Goal: Task Accomplishment & Management: Manage account settings

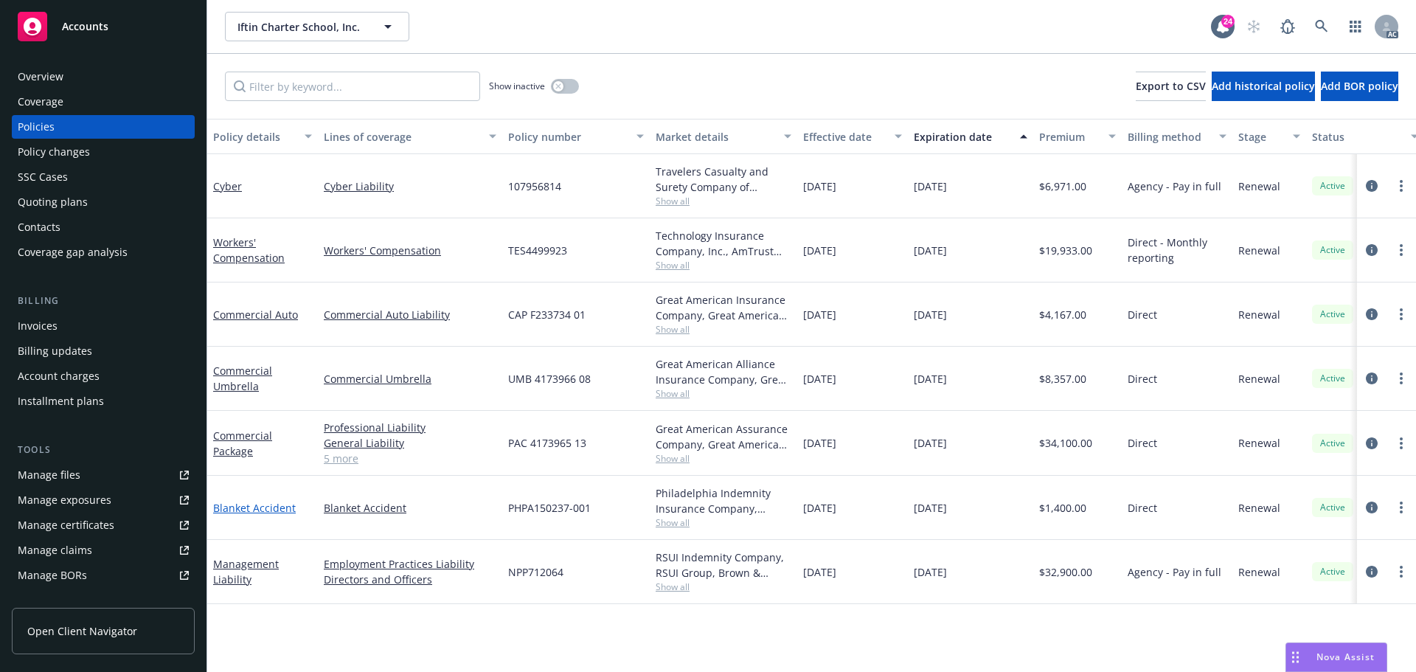
click at [248, 507] on link "Blanket Accident" at bounding box center [254, 508] width 83 height 14
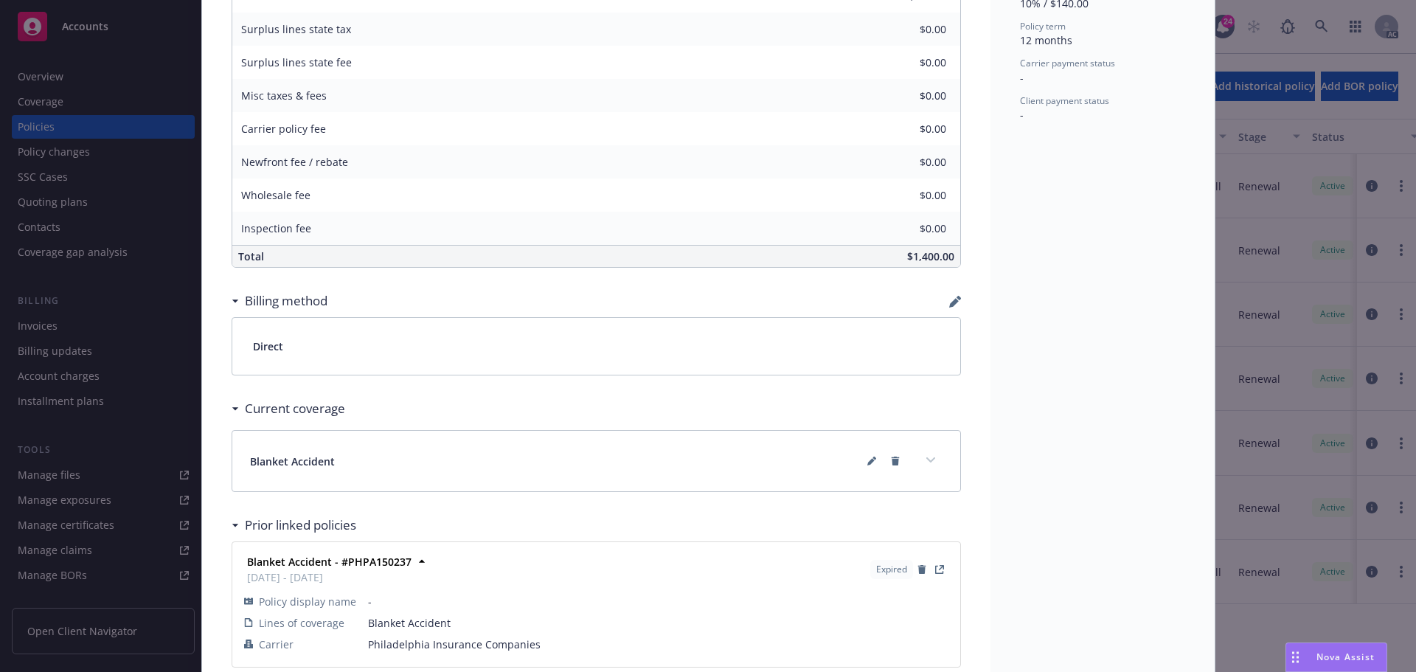
scroll to position [729, 0]
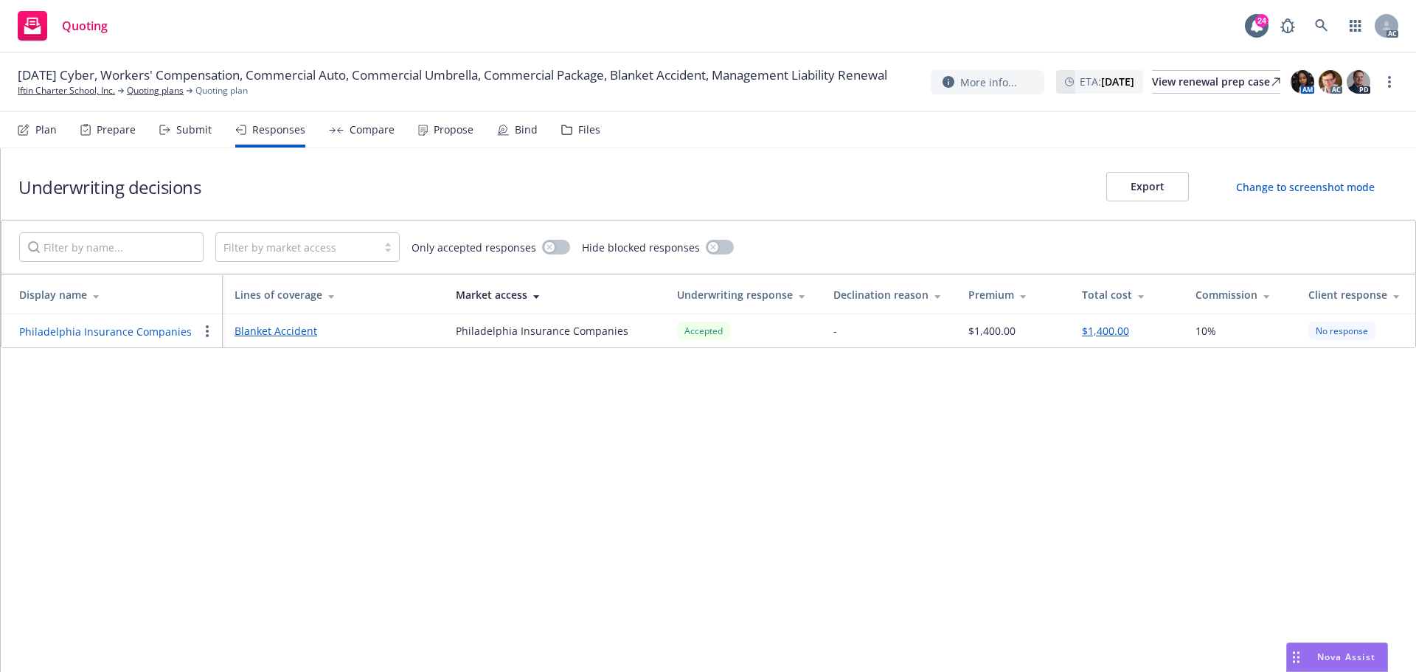
click at [122, 331] on button "Philadelphia Insurance Companies" at bounding box center [105, 331] width 173 height 15
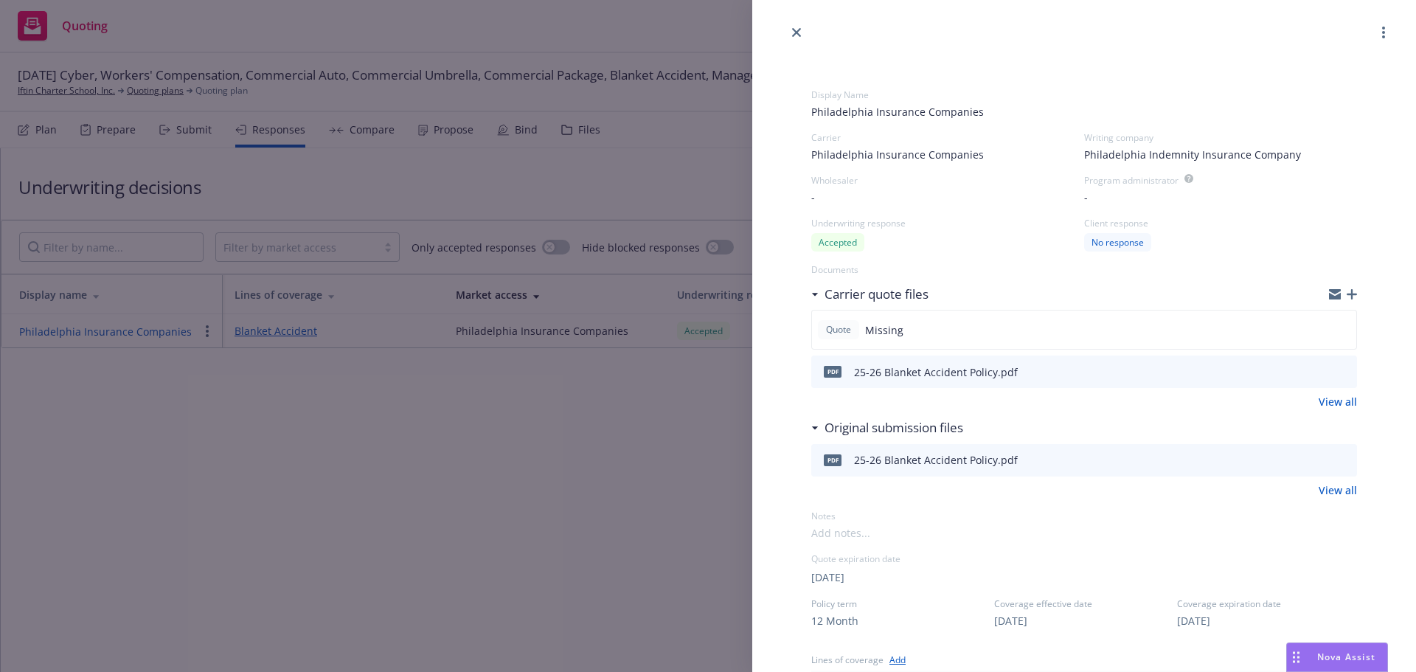
click at [1336, 372] on icon "preview file" at bounding box center [1342, 371] width 13 height 10
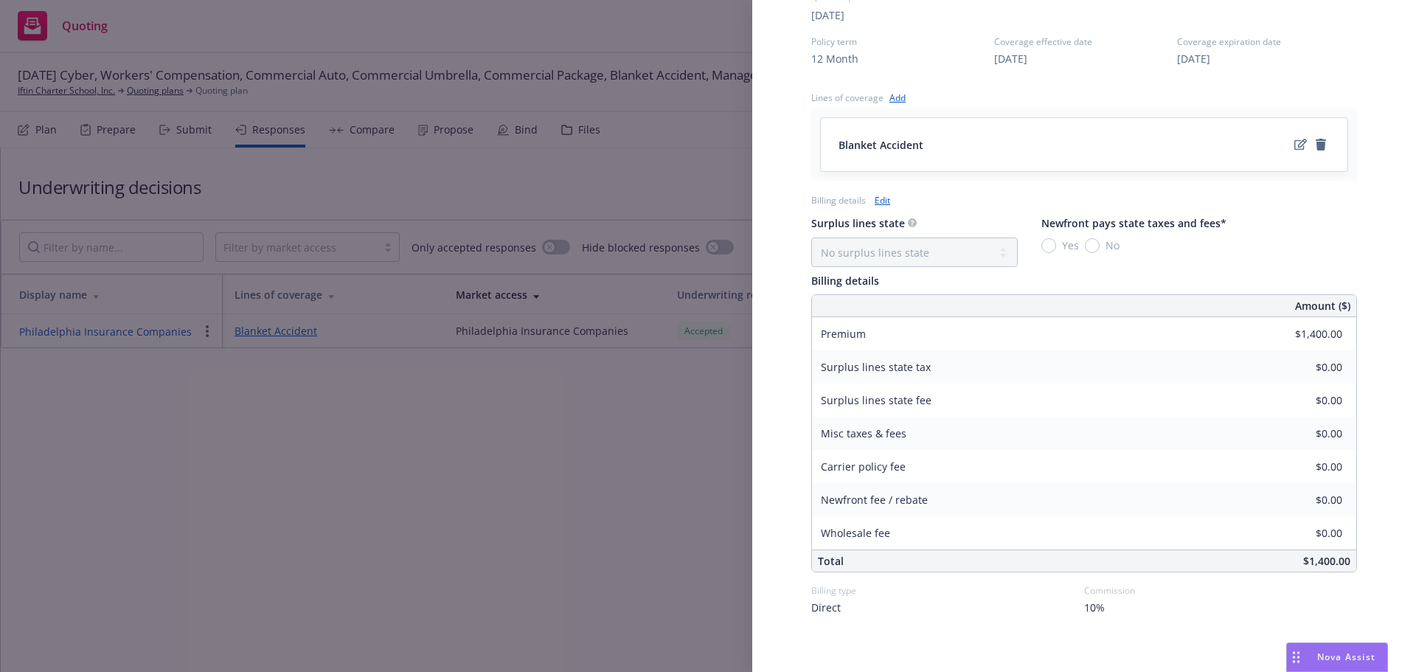
scroll to position [576, 0]
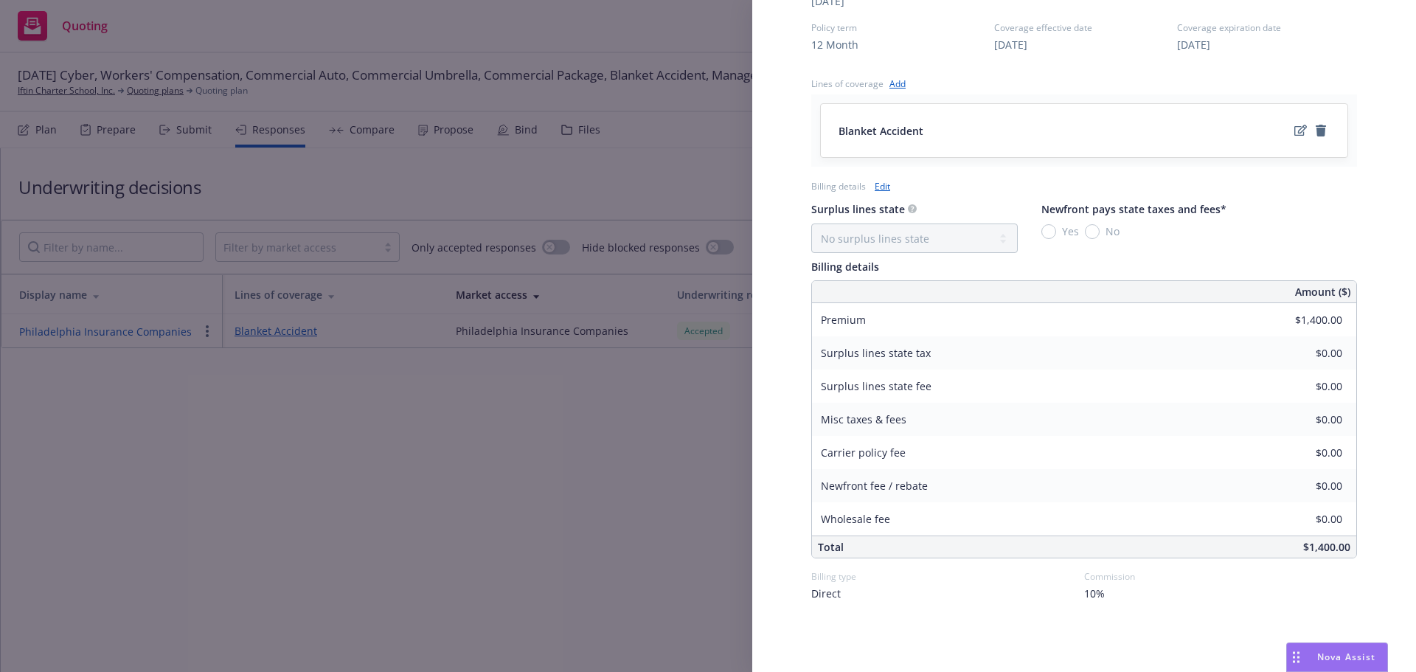
click at [420, 523] on div "Display Name Philadelphia Insurance Companies Carrier Philadelphia Insurance Co…" at bounding box center [708, 336] width 1416 height 672
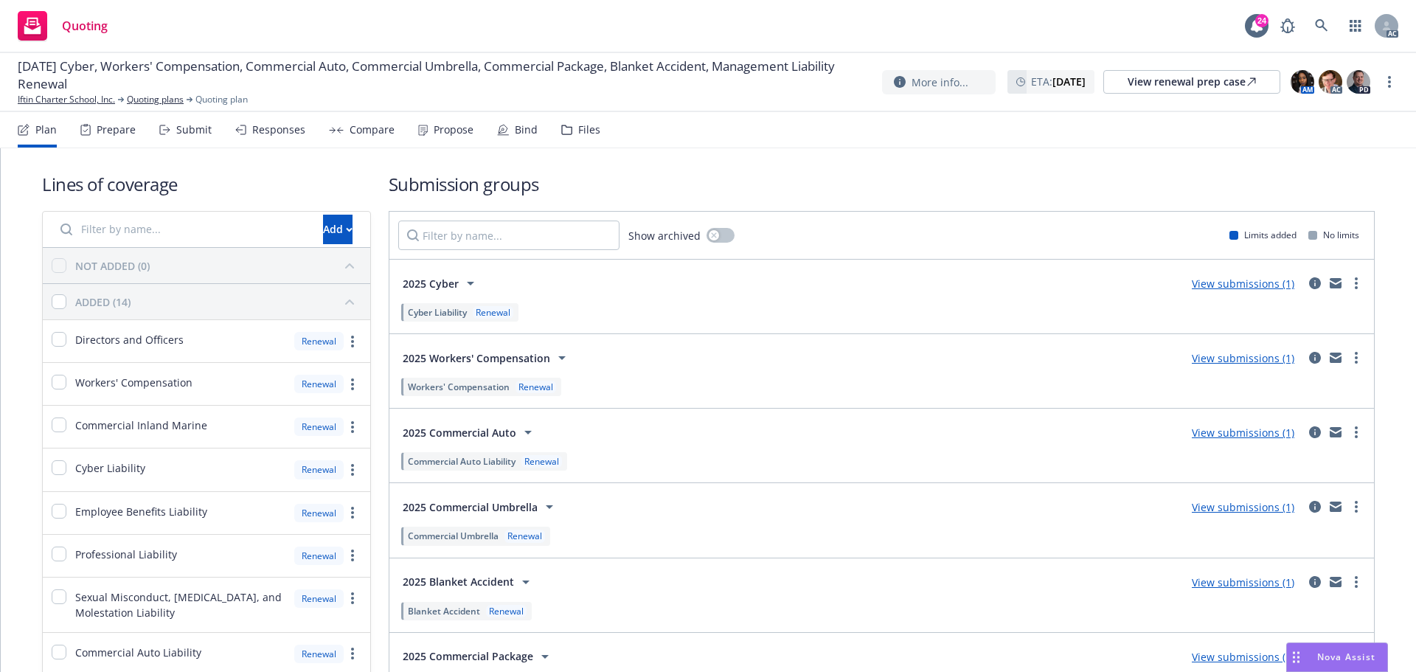
click at [286, 136] on div "Responses" at bounding box center [270, 129] width 70 height 35
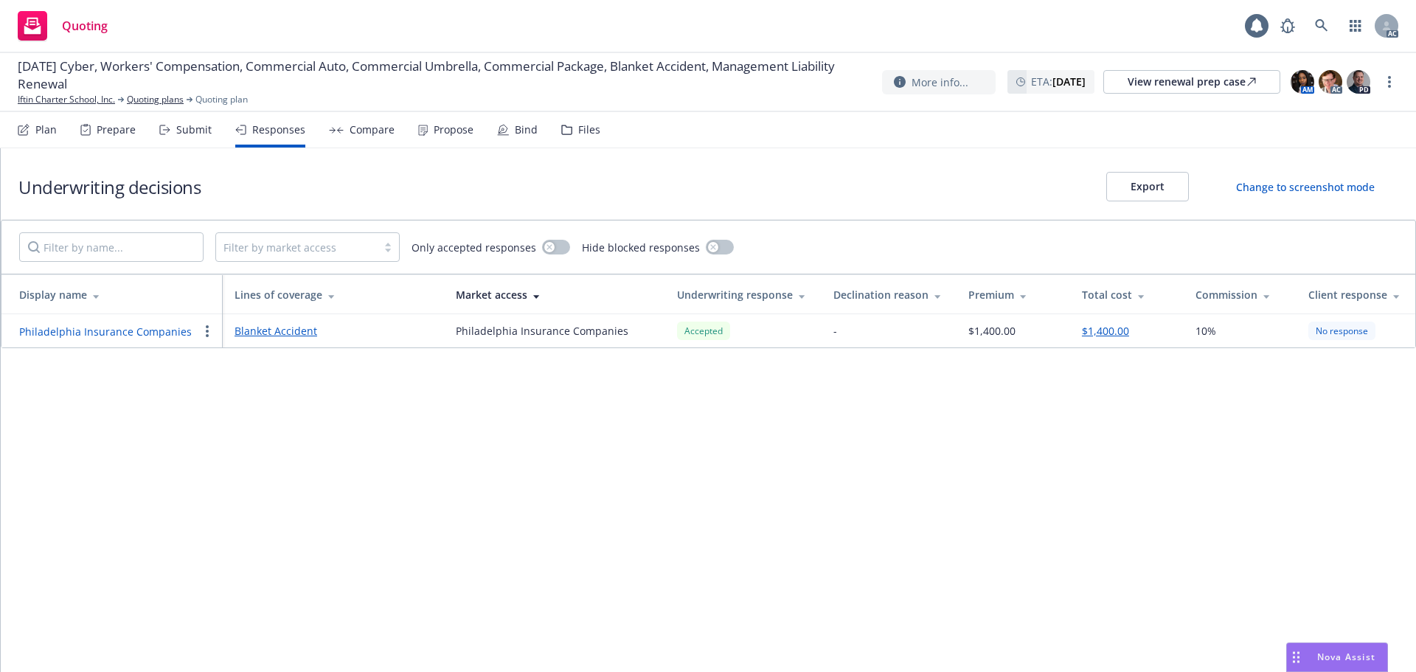
click at [111, 330] on button "Philadelphia Insurance Companies" at bounding box center [105, 331] width 173 height 15
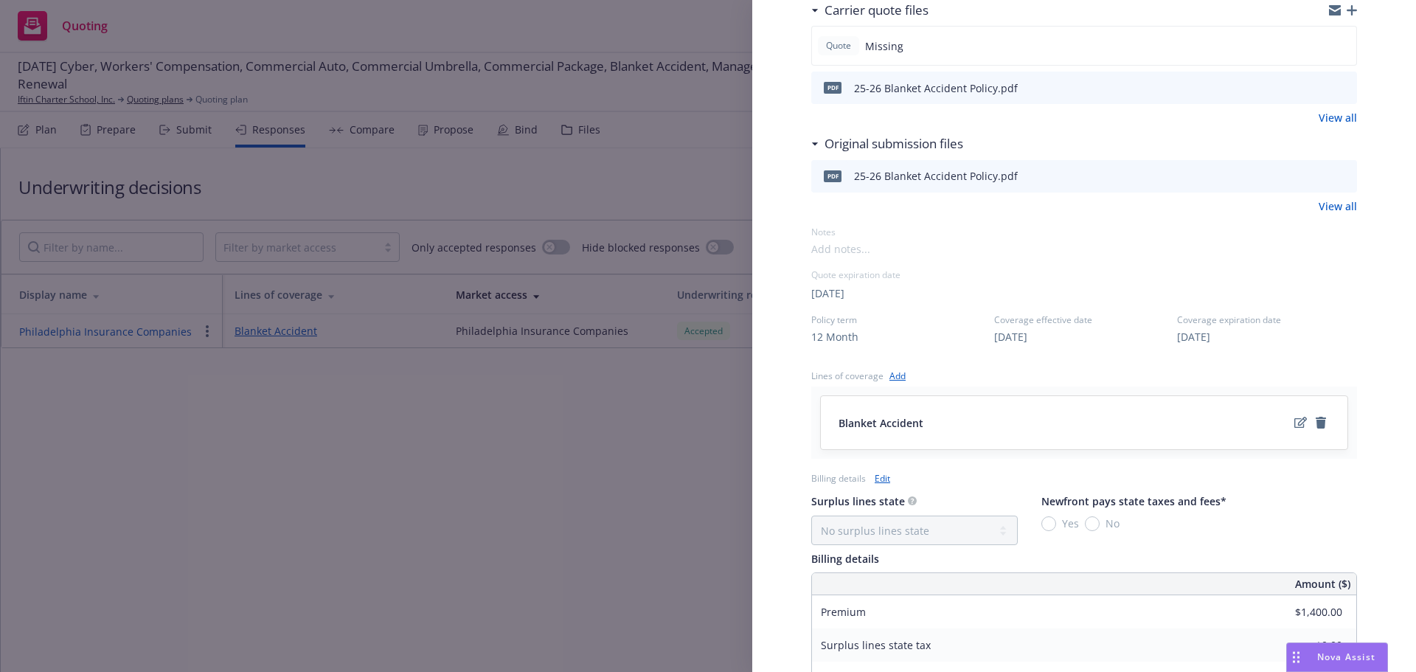
scroll to position [281, 0]
click at [426, 485] on div "Display Name Philadelphia Insurance Companies Carrier Philadelphia Insurance Co…" at bounding box center [708, 336] width 1416 height 672
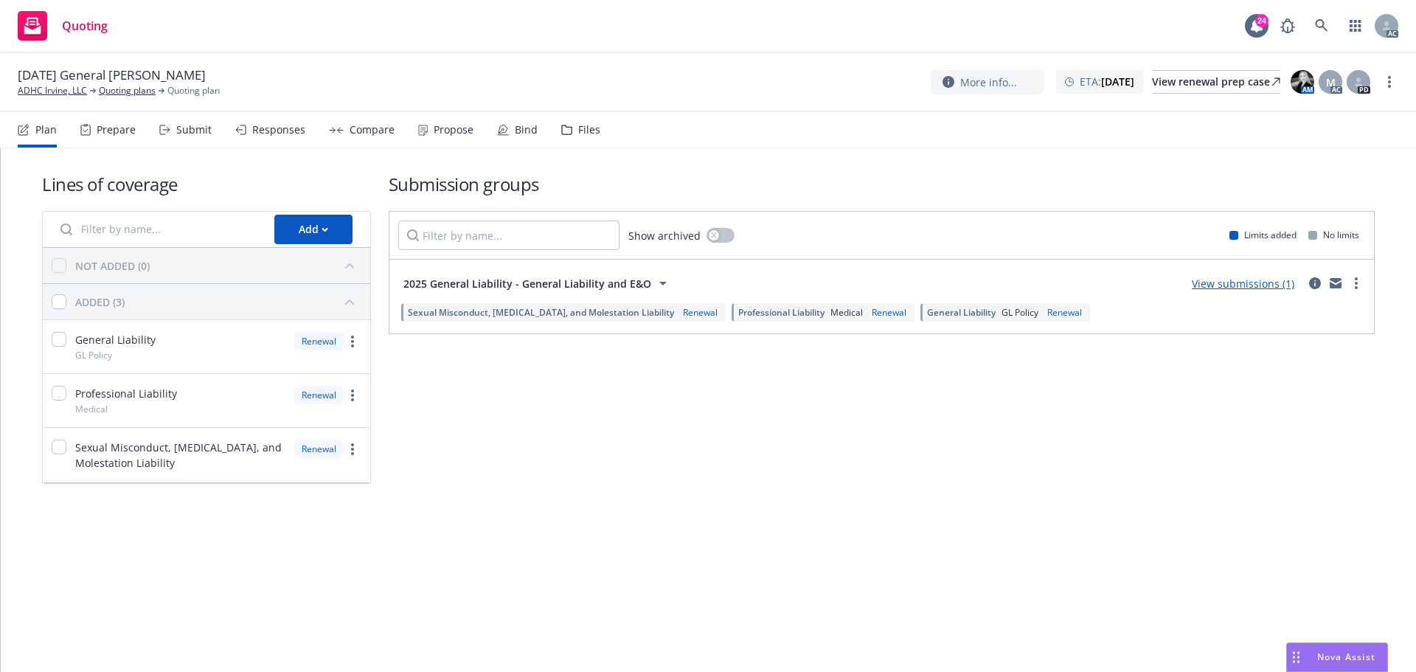
click at [198, 132] on div "Submit" at bounding box center [193, 130] width 35 height 12
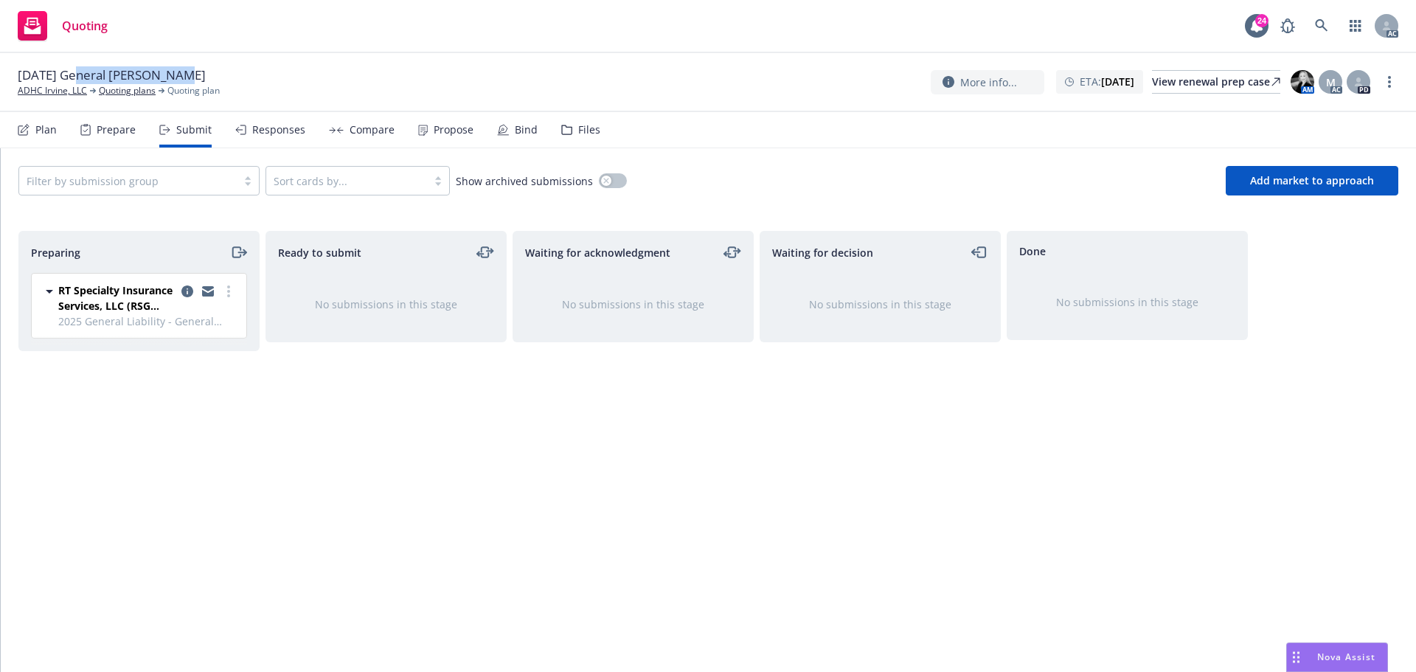
drag, startPoint x: 74, startPoint y: 75, endPoint x: 166, endPoint y: 81, distance: 92.4
click at [166, 81] on span "12/01/25 General Liability Renewal" at bounding box center [112, 75] width 188 height 18
click at [1390, 80] on icon "more" at bounding box center [1389, 82] width 3 height 12
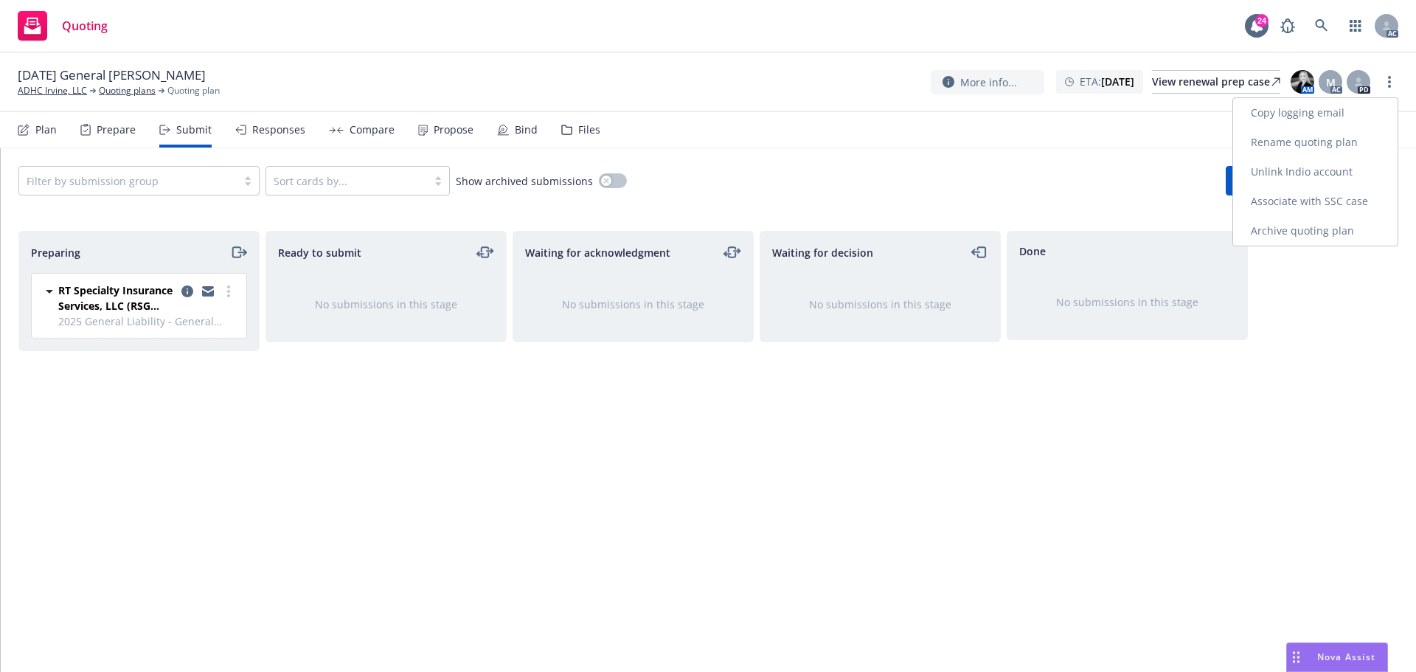
drag, startPoint x: 1325, startPoint y: 111, endPoint x: 1300, endPoint y: 111, distance: 25.1
click at [1325, 111] on link "Copy logging email" at bounding box center [1315, 113] width 164 height 30
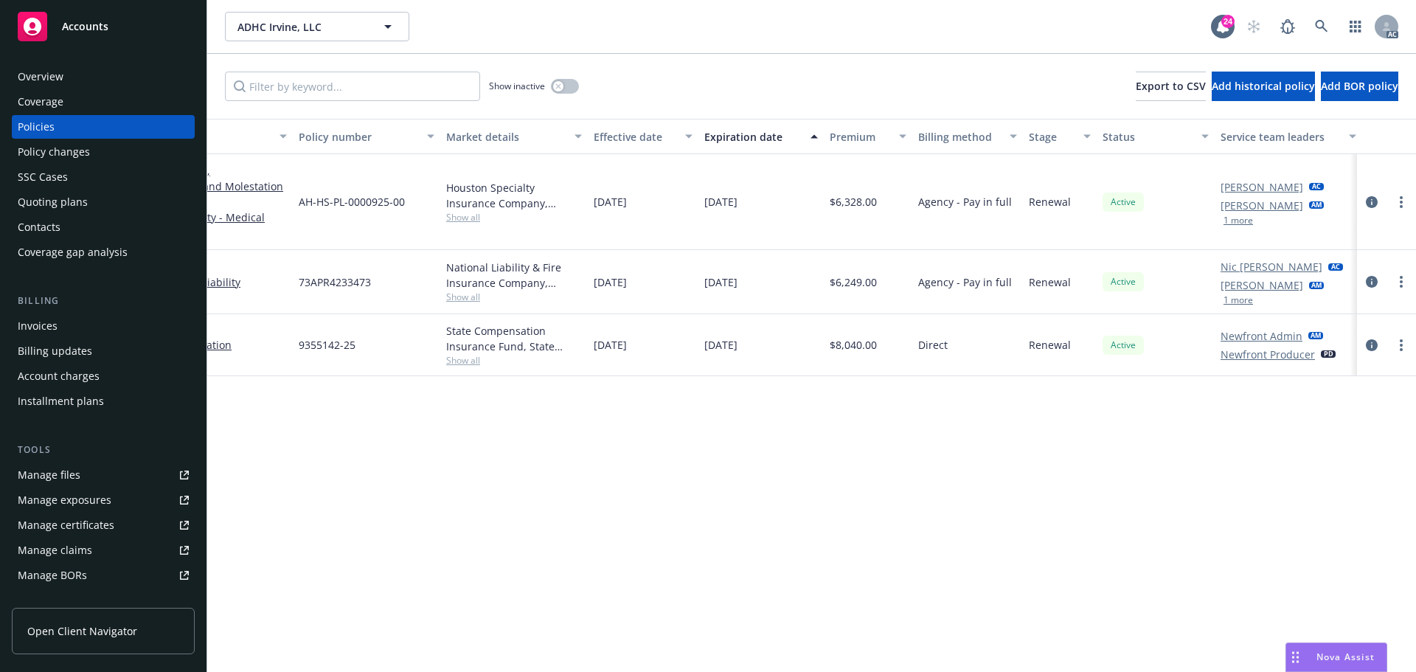
scroll to position [0, 215]
click at [1229, 216] on button "1 more" at bounding box center [1233, 220] width 30 height 9
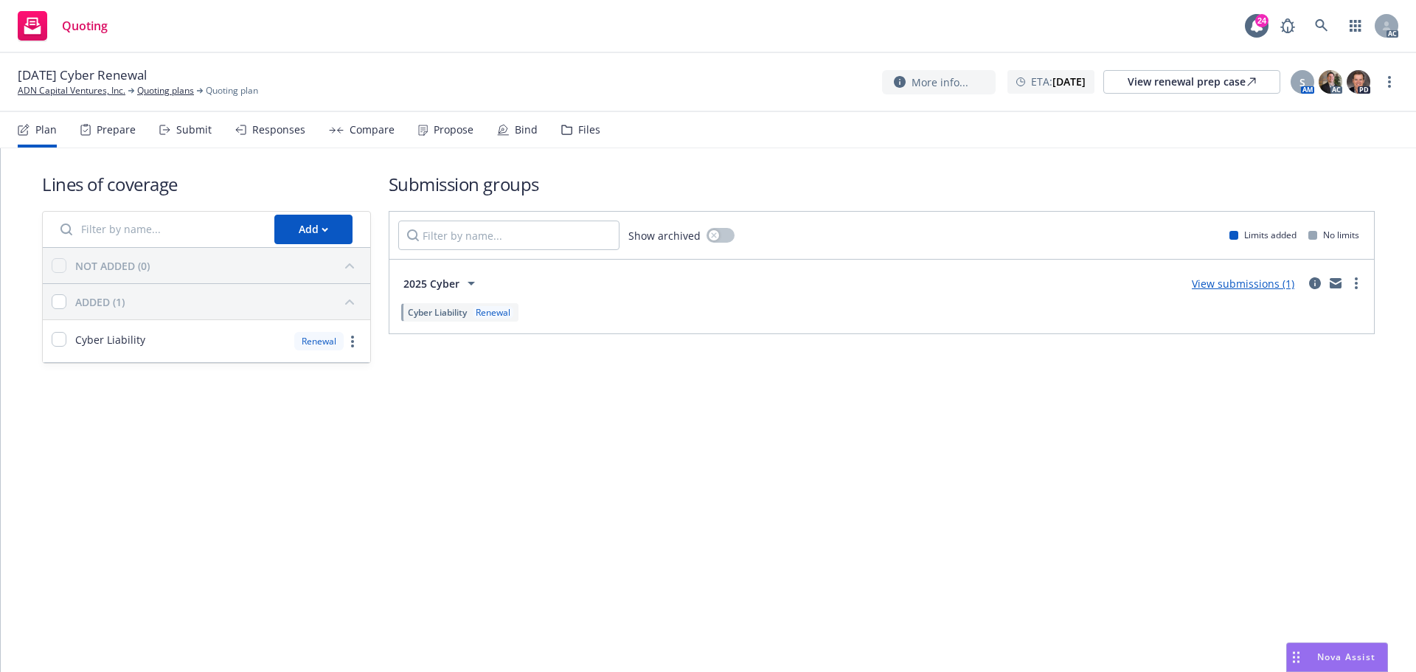
click at [176, 132] on div "Submit" at bounding box center [193, 130] width 35 height 12
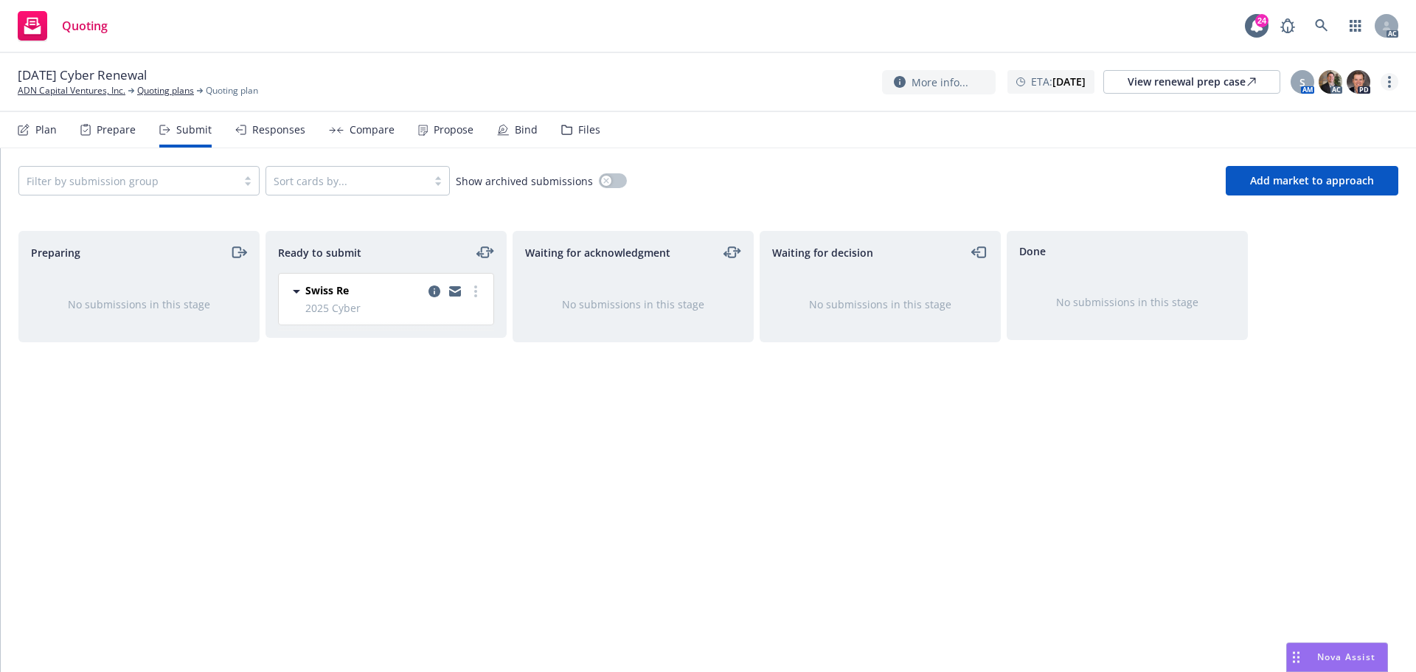
click at [1388, 86] on icon "more" at bounding box center [1389, 82] width 3 height 12
click at [1312, 113] on link "Copy logging email" at bounding box center [1315, 112] width 164 height 30
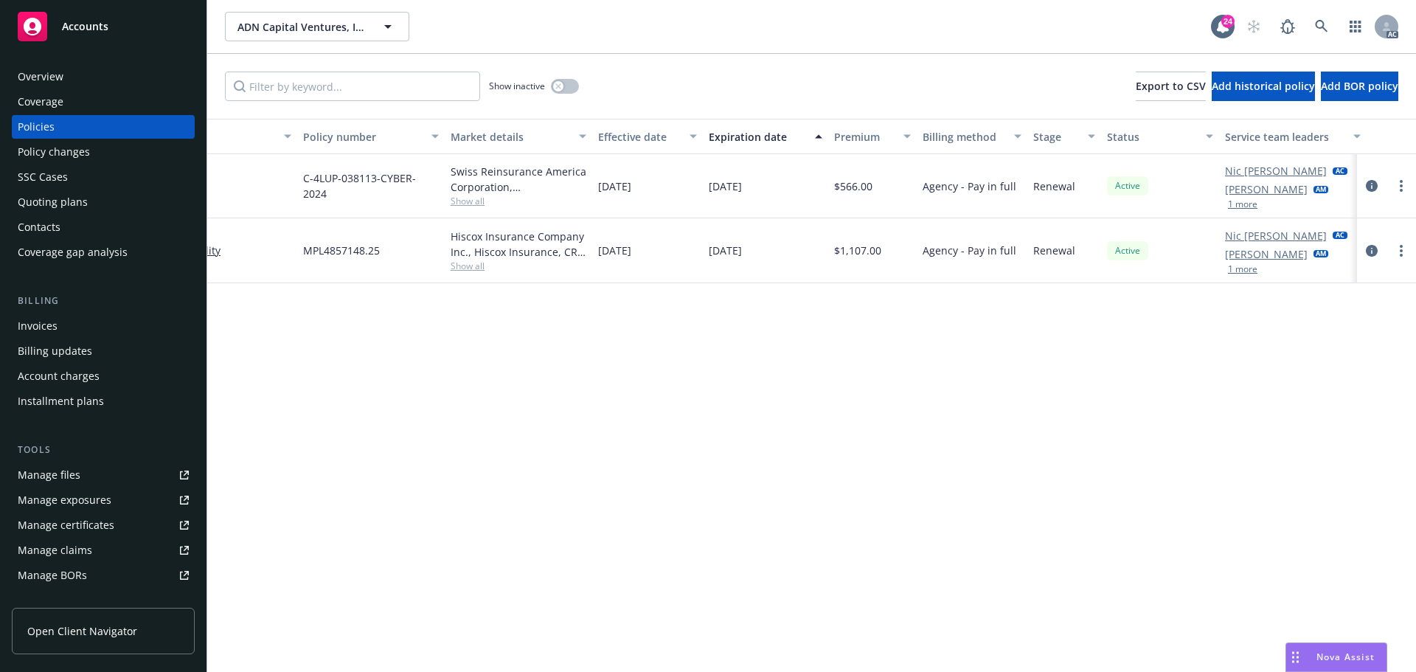
scroll to position [0, 215]
click at [1235, 209] on button "1 more" at bounding box center [1233, 204] width 30 height 9
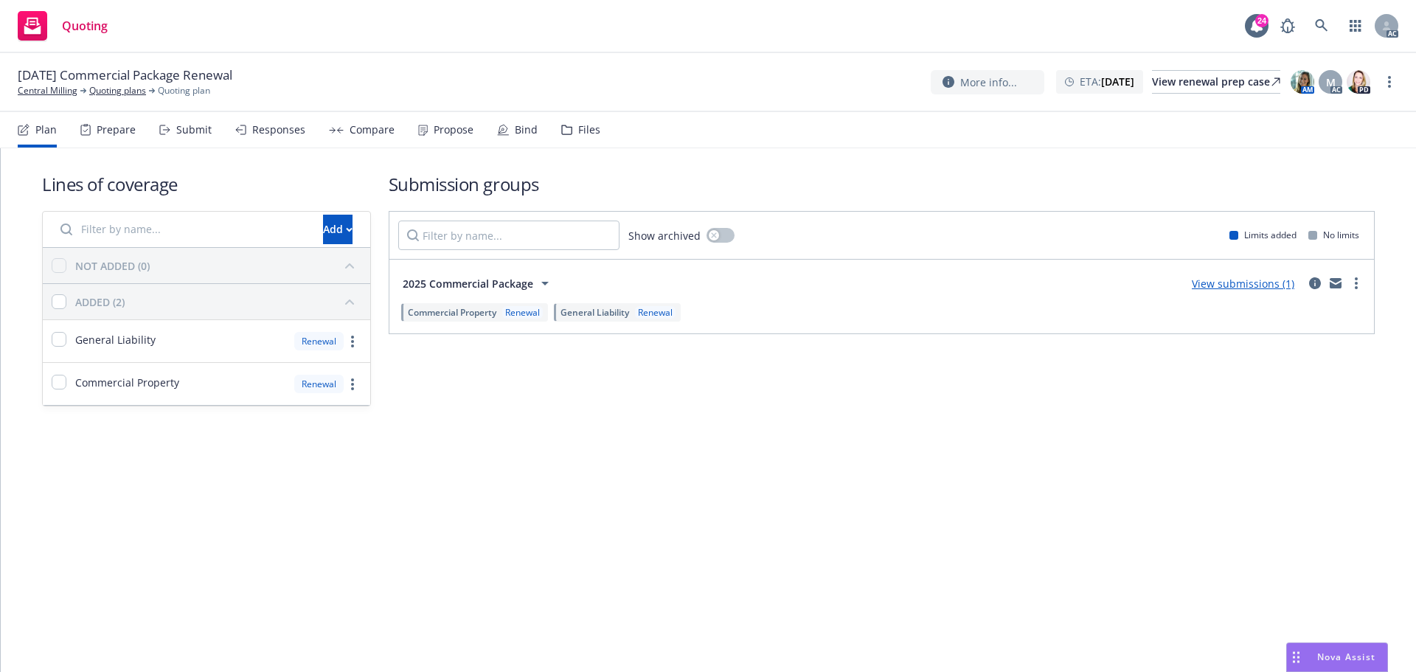
click at [192, 143] on div "Submit" at bounding box center [185, 129] width 52 height 35
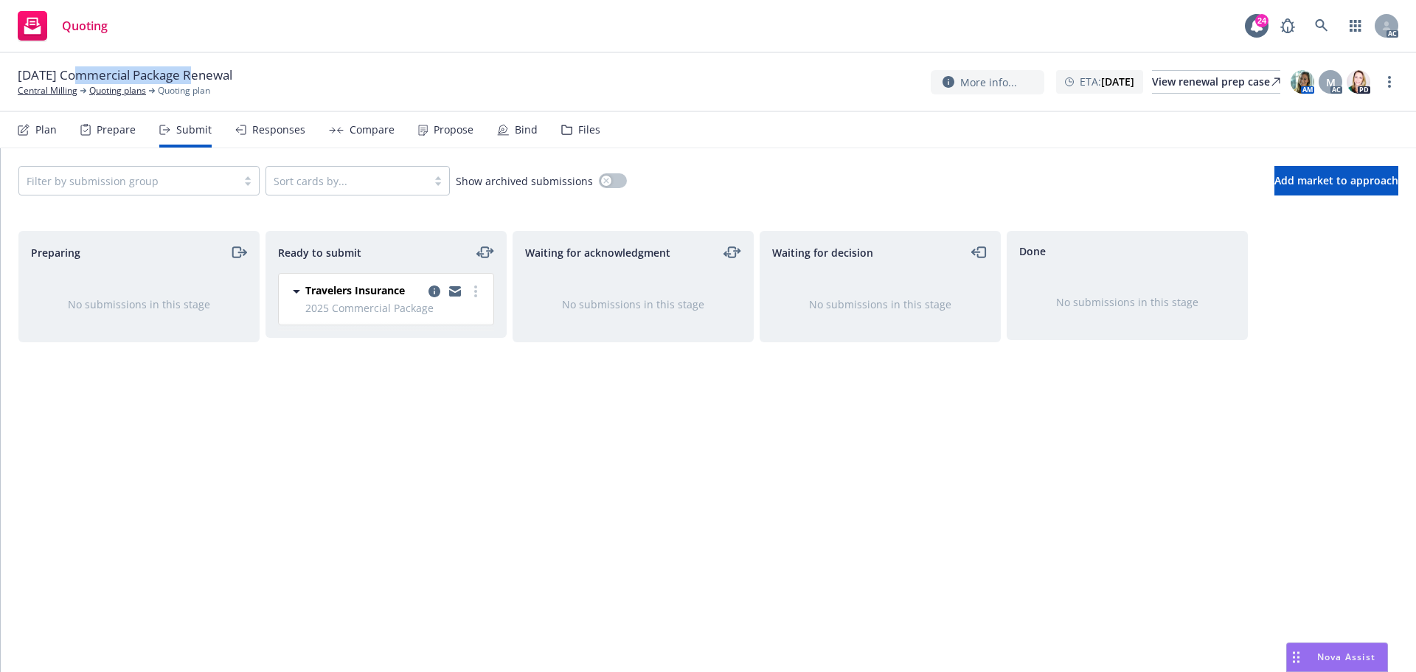
drag, startPoint x: 72, startPoint y: 76, endPoint x: 192, endPoint y: 76, distance: 120.2
click at [192, 76] on span "12/01/25 Commercial Package Renewal" at bounding box center [125, 75] width 215 height 18
drag, startPoint x: 1389, startPoint y: 83, endPoint x: 1381, endPoint y: 92, distance: 13.0
click at [1389, 82] on circle "more" at bounding box center [1389, 81] width 3 height 3
click at [1307, 116] on link "Copy logging email" at bounding box center [1315, 112] width 164 height 30
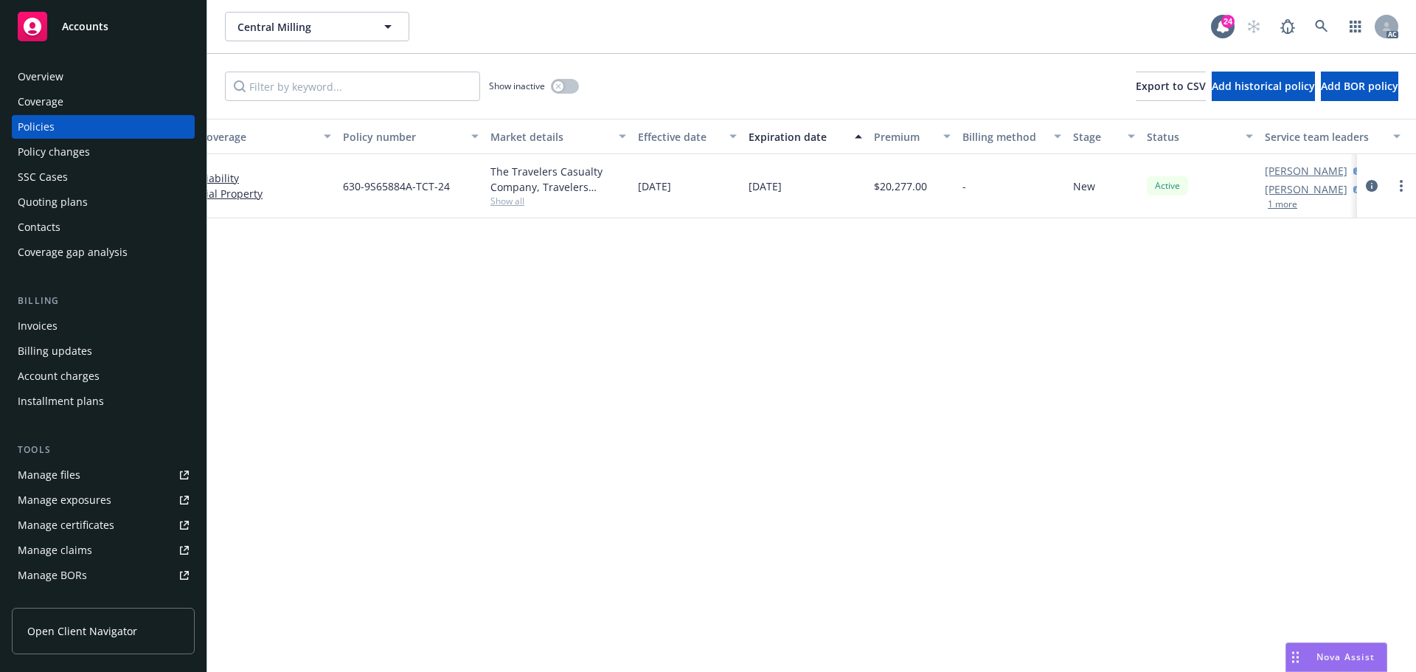
scroll to position [0, 215]
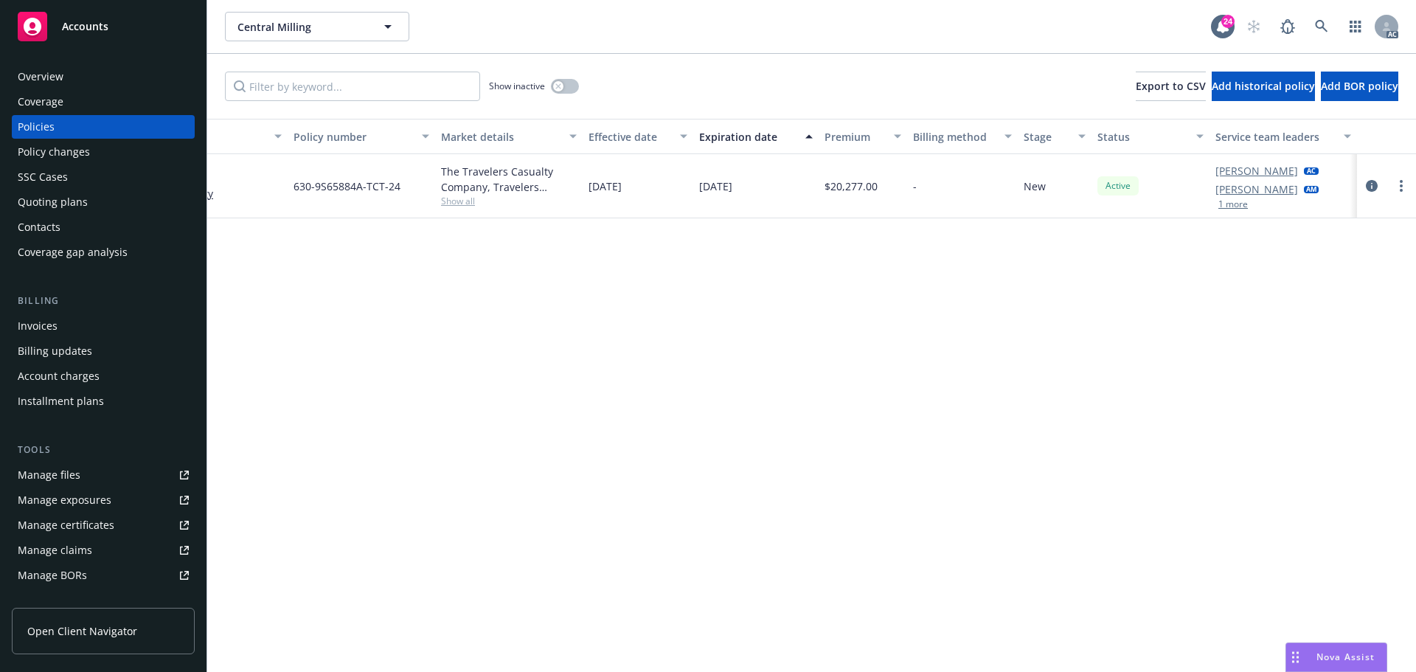
click at [1231, 206] on button "1 more" at bounding box center [1233, 204] width 30 height 9
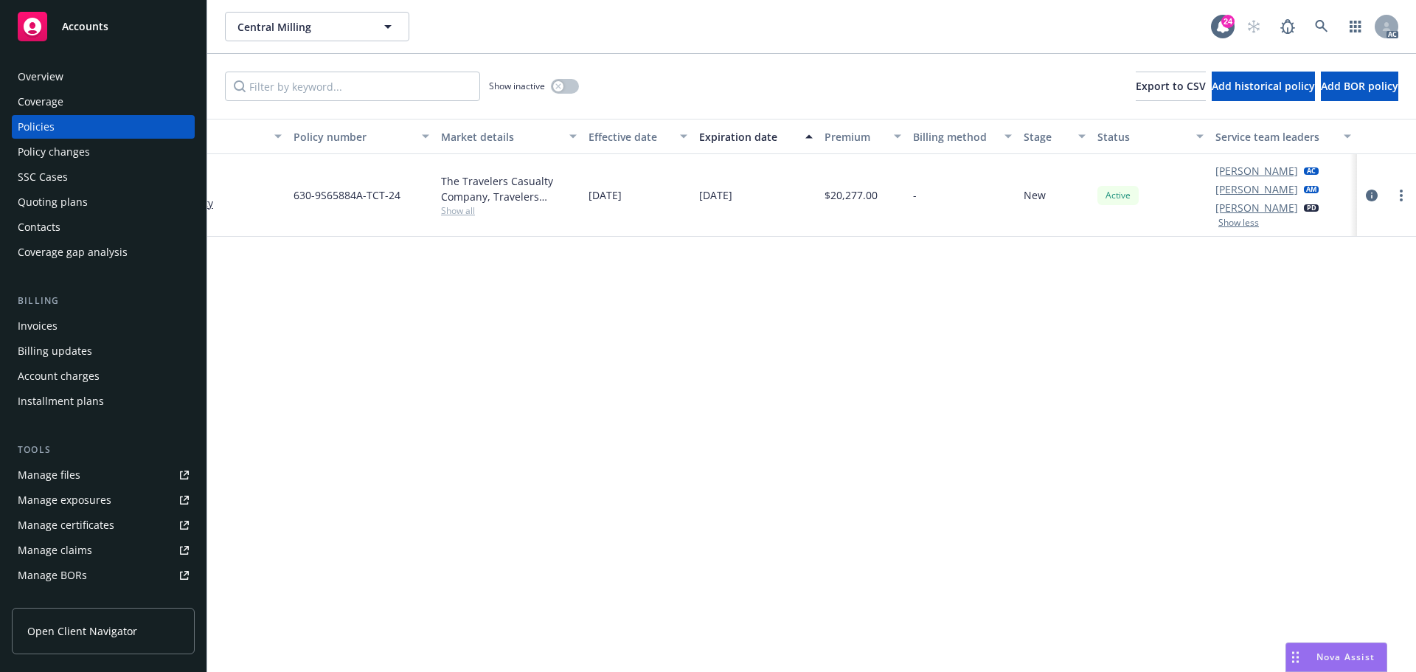
click at [1247, 223] on button "Show less" at bounding box center [1238, 222] width 41 height 9
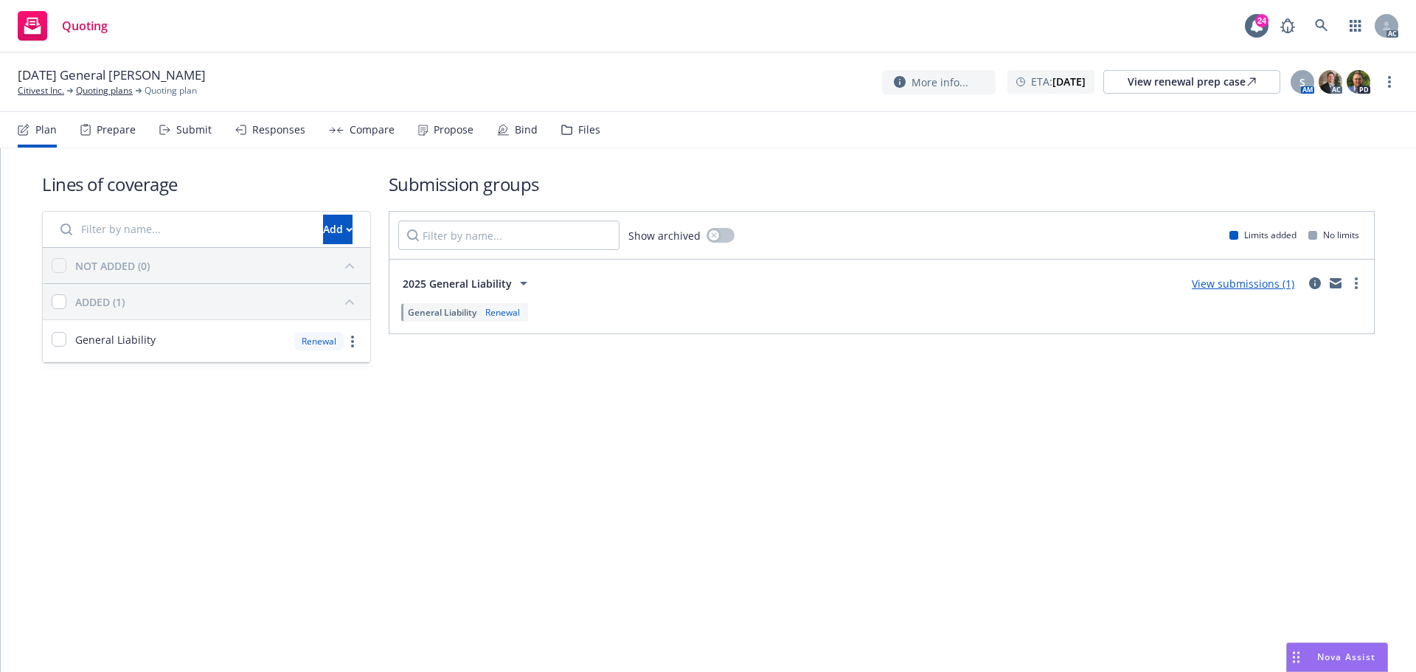
click at [175, 136] on div "Submit" at bounding box center [185, 129] width 52 height 35
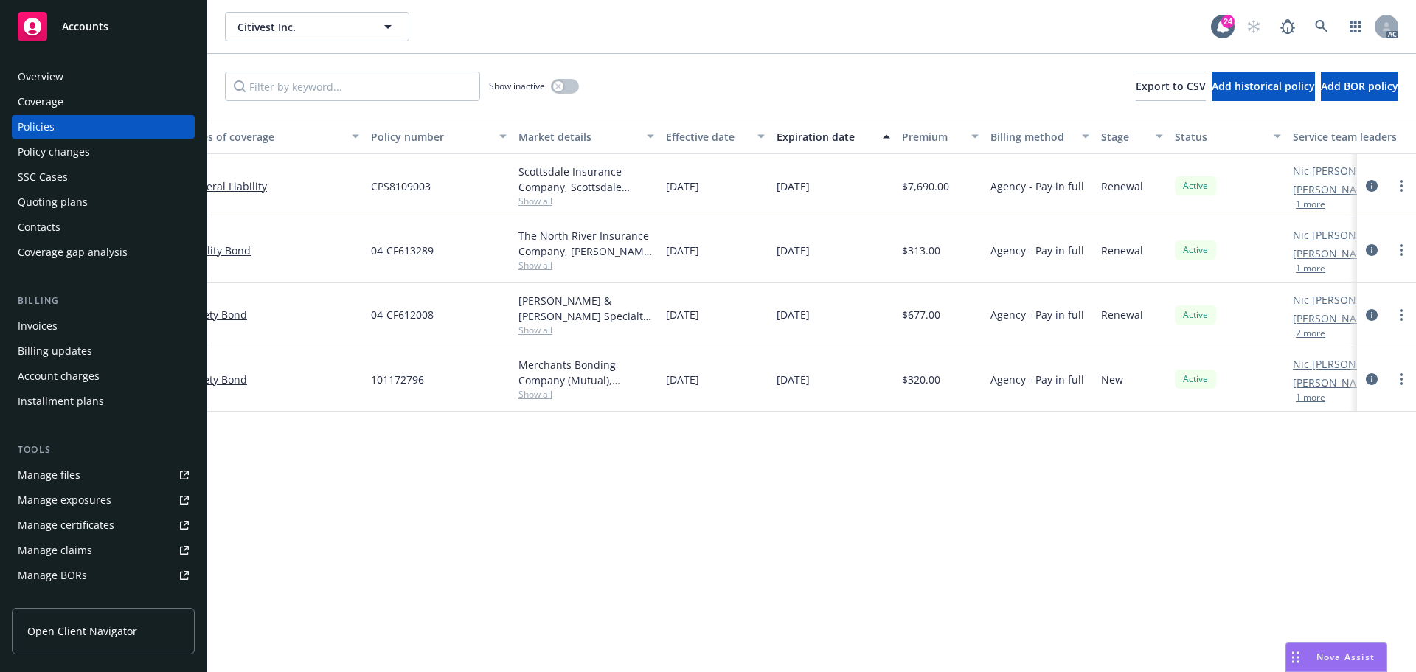
scroll to position [0, 215]
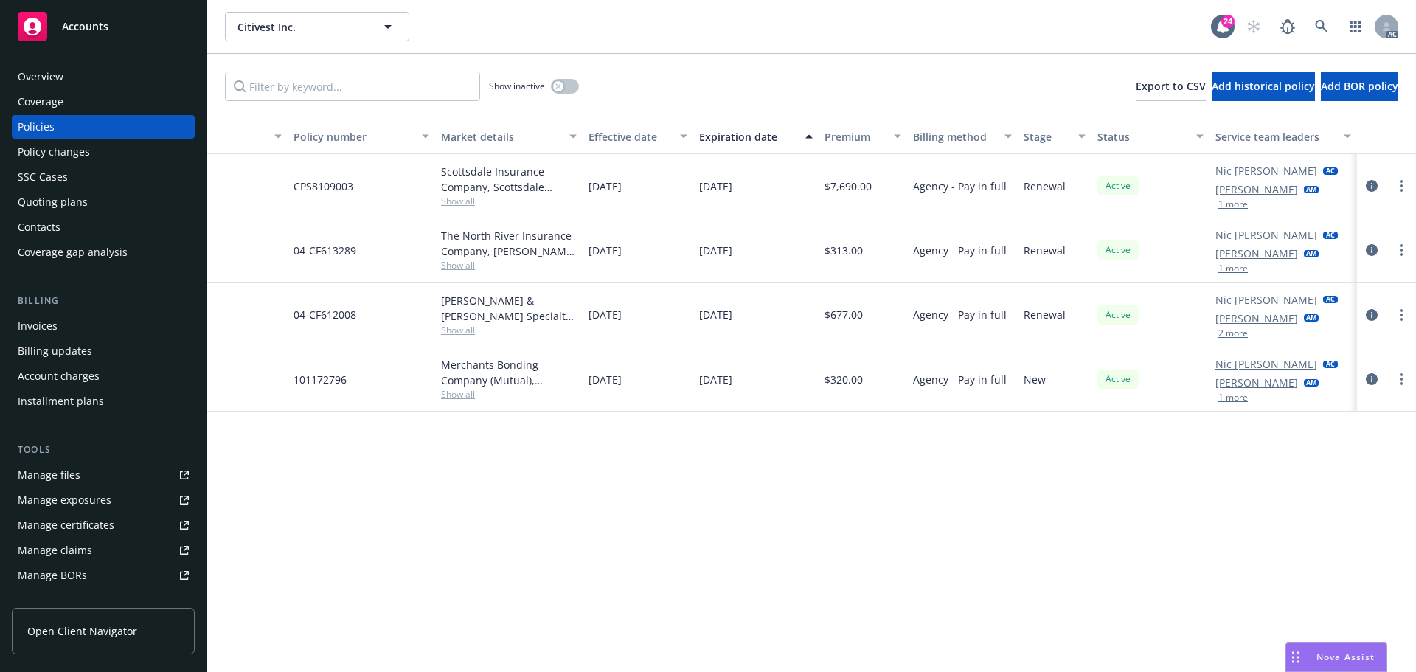
click at [1235, 200] on button "1 more" at bounding box center [1233, 204] width 30 height 9
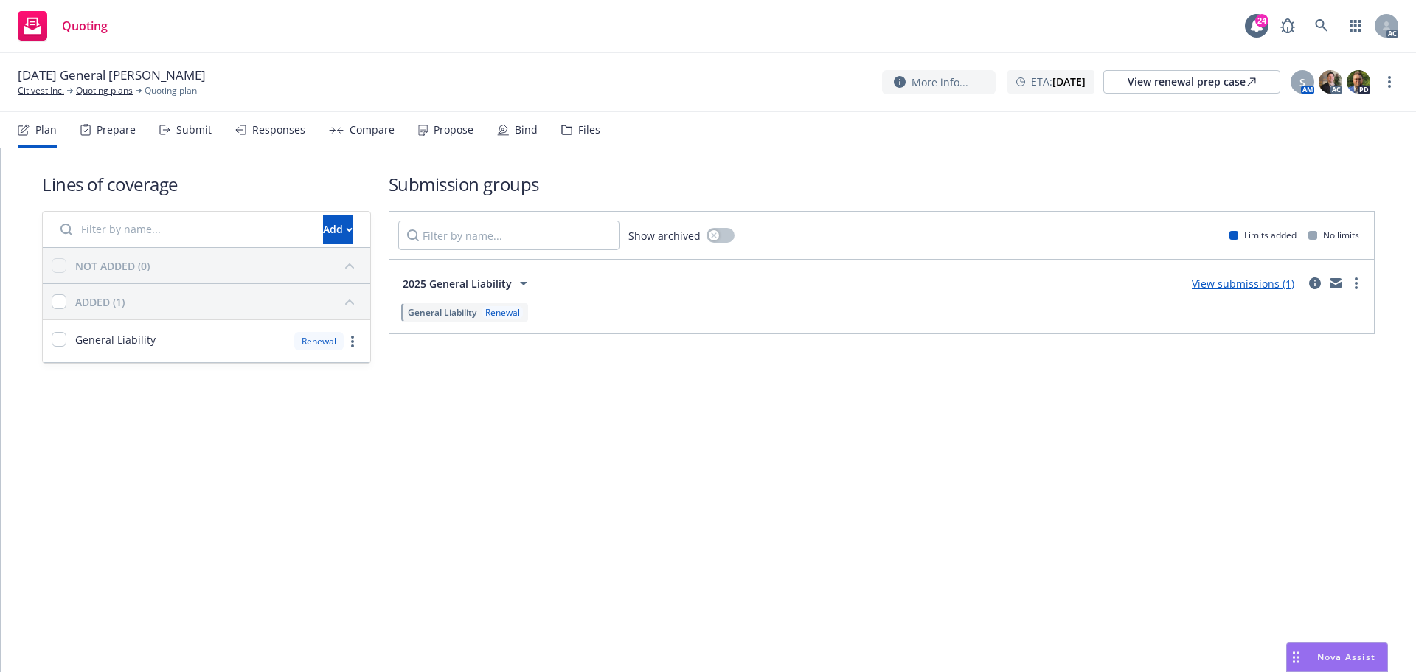
click at [212, 138] on div "Plan Prepare Submit Responses Compare Propose Bind Files" at bounding box center [309, 129] width 583 height 35
click at [187, 127] on div "Submit" at bounding box center [193, 130] width 35 height 12
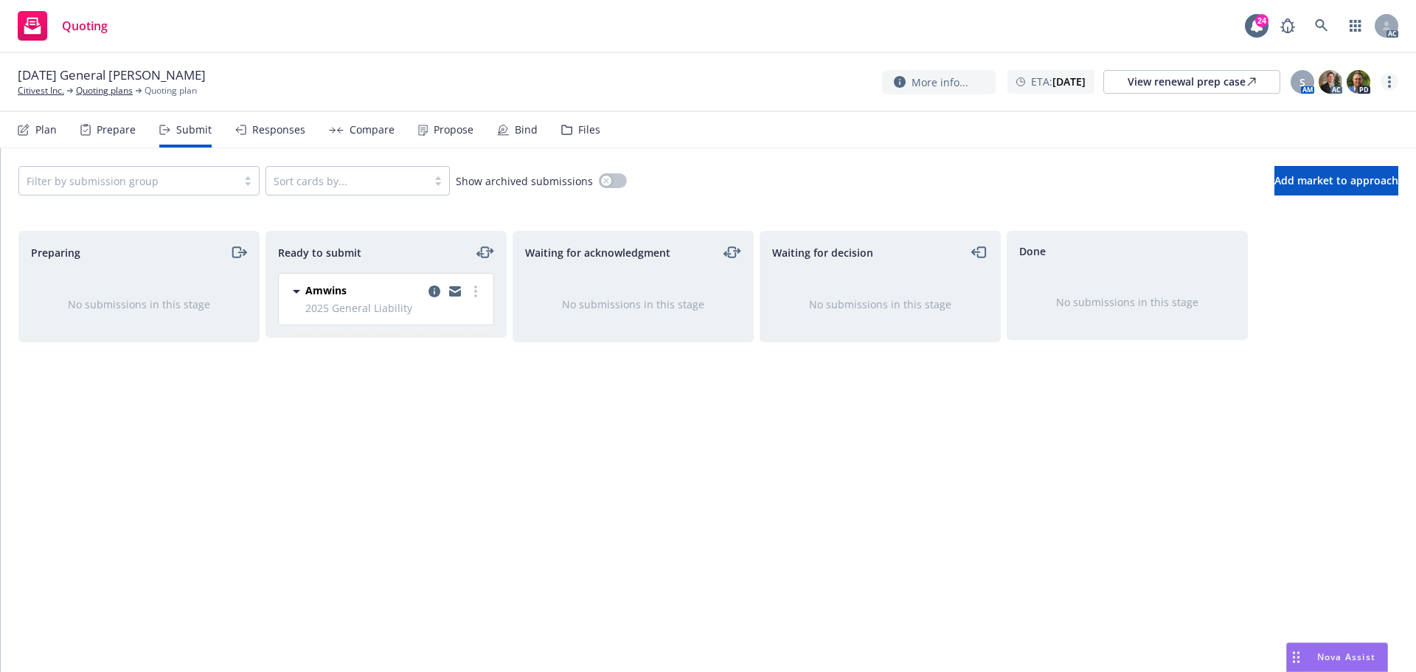
click at [1393, 80] on link "more" at bounding box center [1390, 82] width 18 height 18
click at [1312, 111] on link "Copy logging email" at bounding box center [1315, 112] width 164 height 30
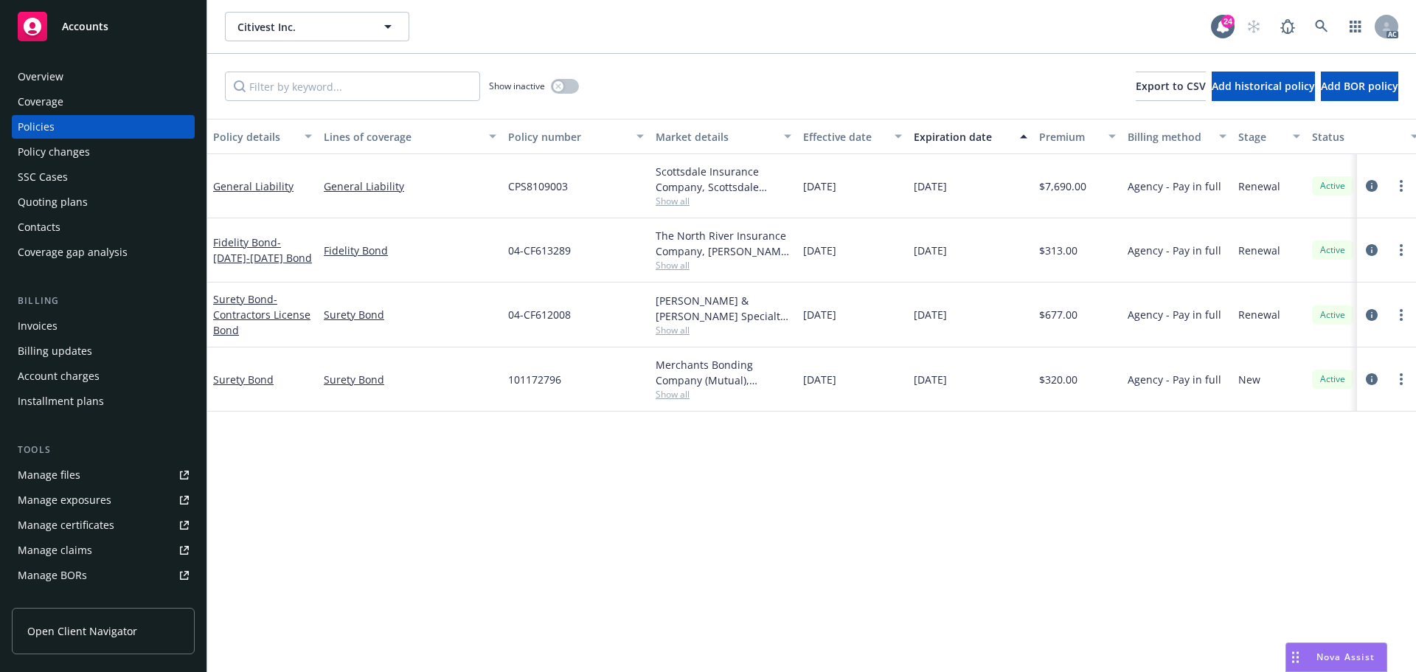
scroll to position [0, 215]
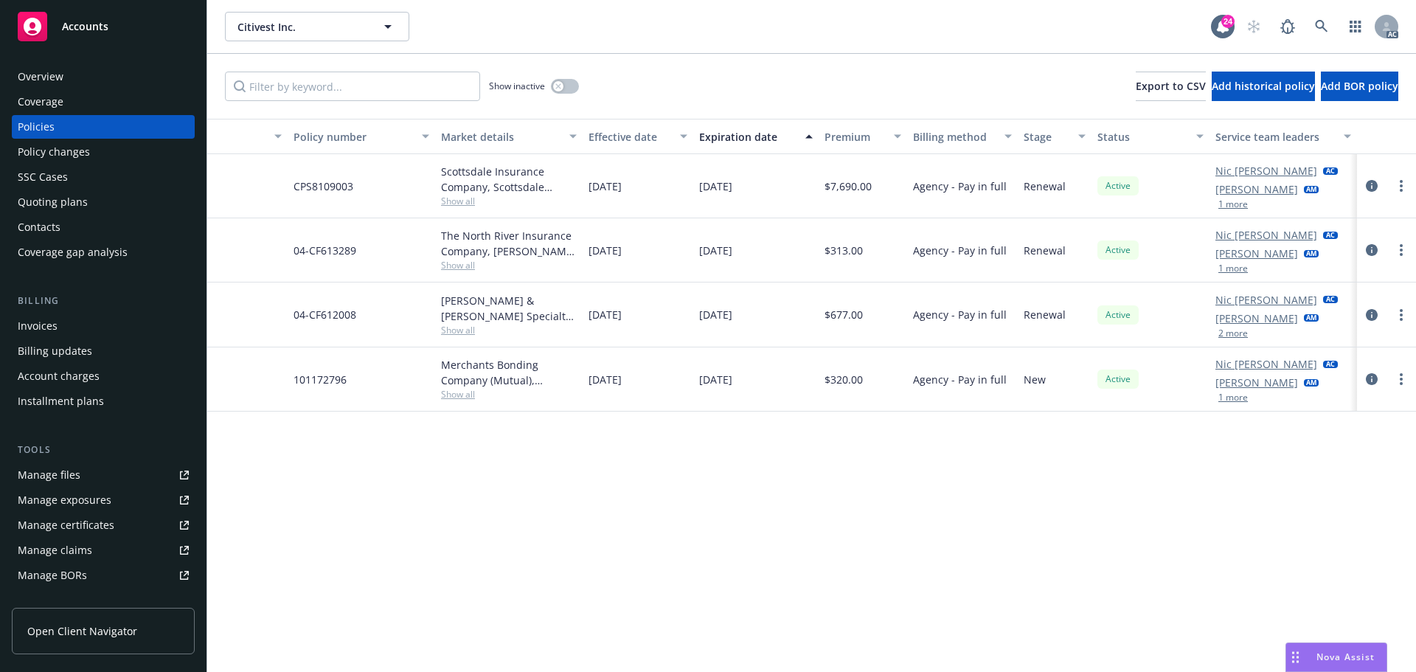
click at [1232, 204] on button "1 more" at bounding box center [1233, 204] width 30 height 9
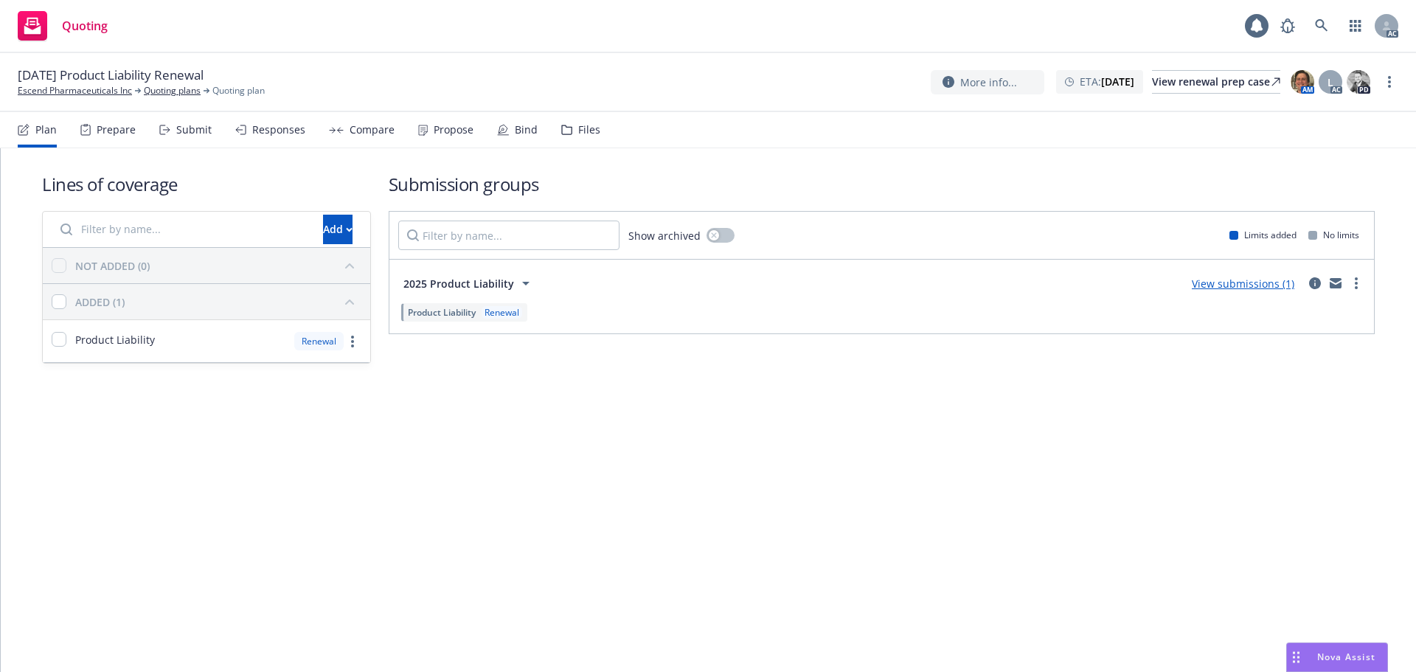
click at [195, 127] on div "Submit" at bounding box center [193, 130] width 35 height 12
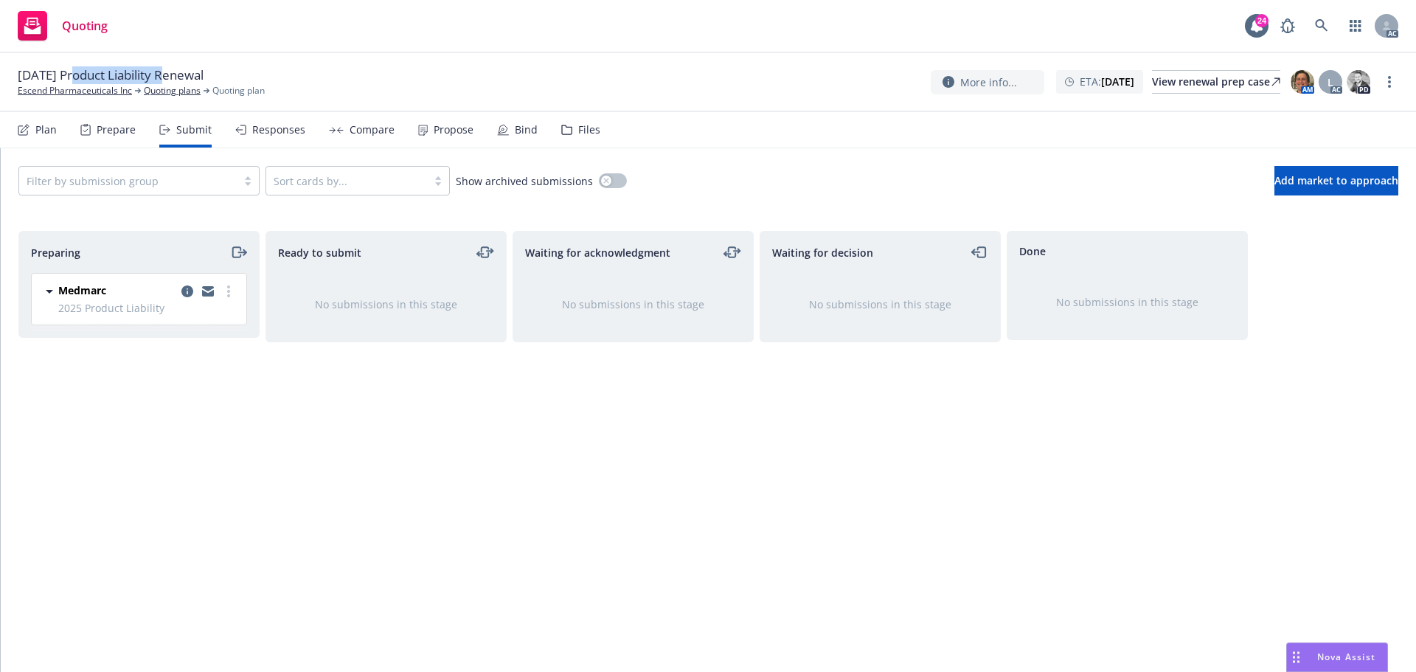
drag, startPoint x: 74, startPoint y: 74, endPoint x: 167, endPoint y: 80, distance: 93.9
click at [167, 80] on span "[DATE] Product Liability Renewal" at bounding box center [111, 75] width 186 height 18
click at [1385, 83] on link "more" at bounding box center [1390, 82] width 18 height 18
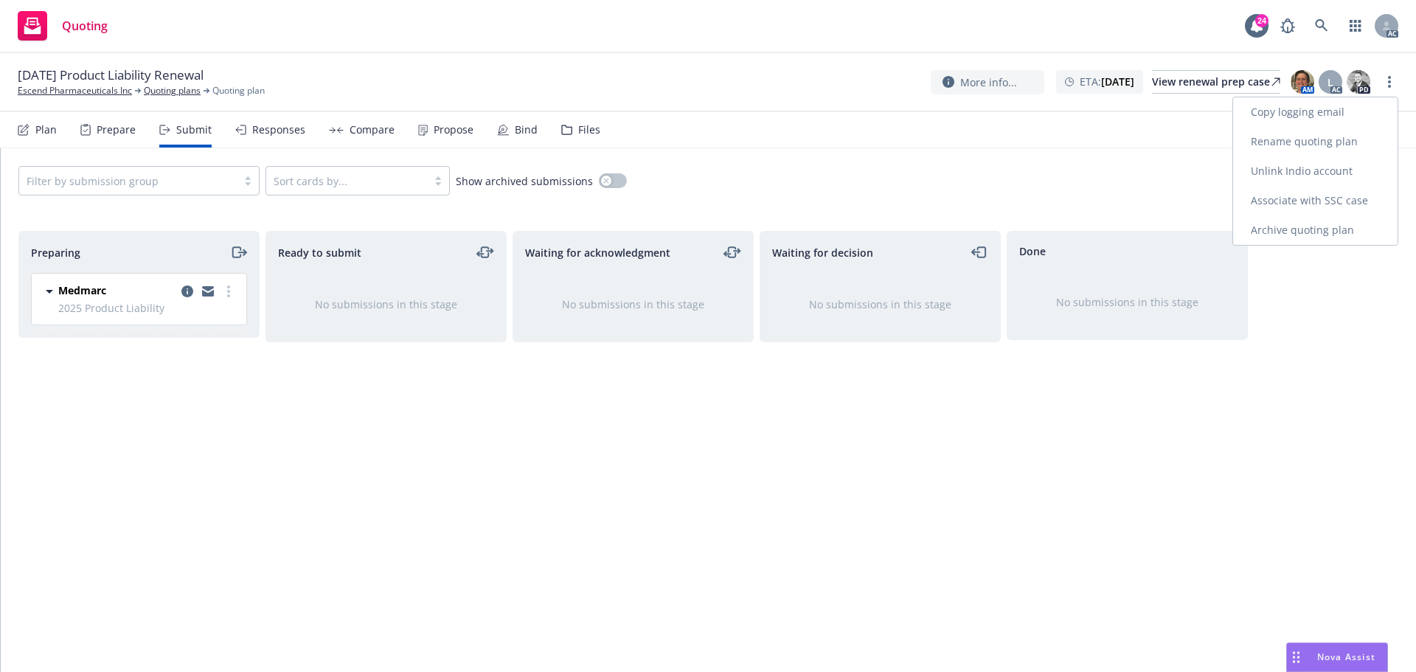
click at [1310, 111] on link "Copy logging email" at bounding box center [1315, 112] width 164 height 30
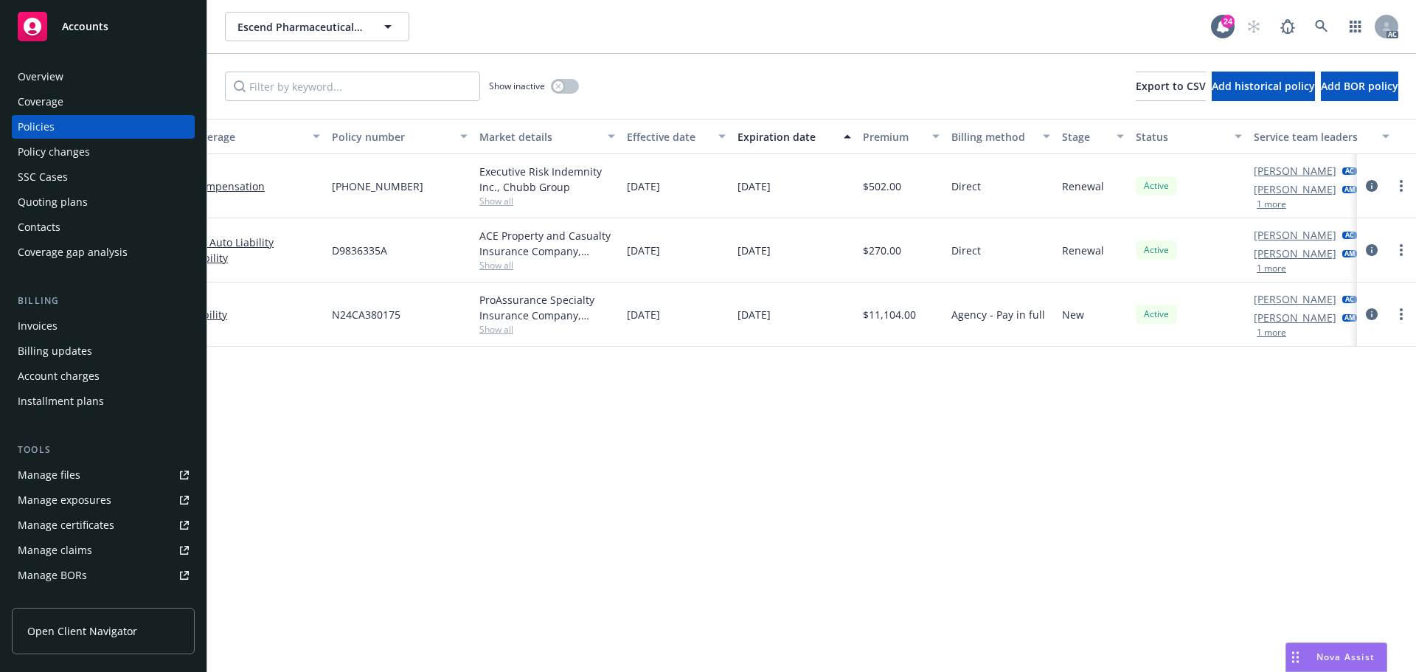
scroll to position [0, 215]
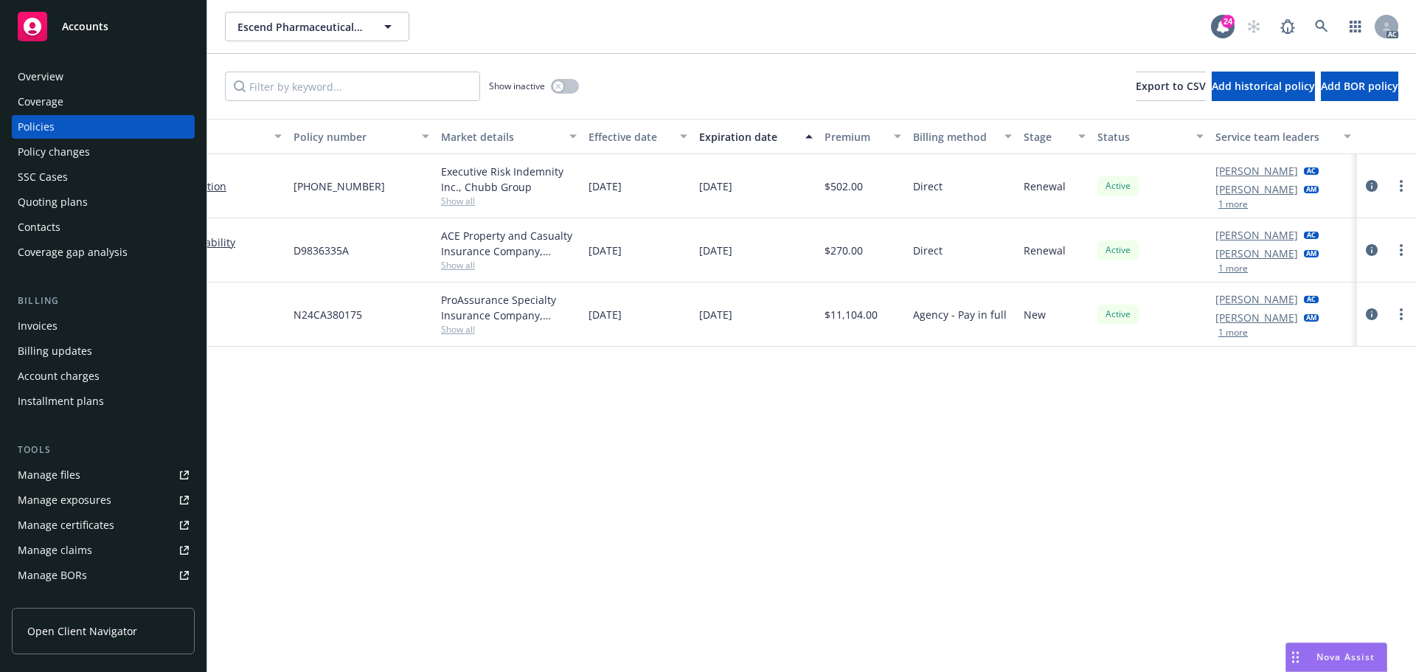
click at [1243, 336] on button "1 more" at bounding box center [1233, 332] width 30 height 9
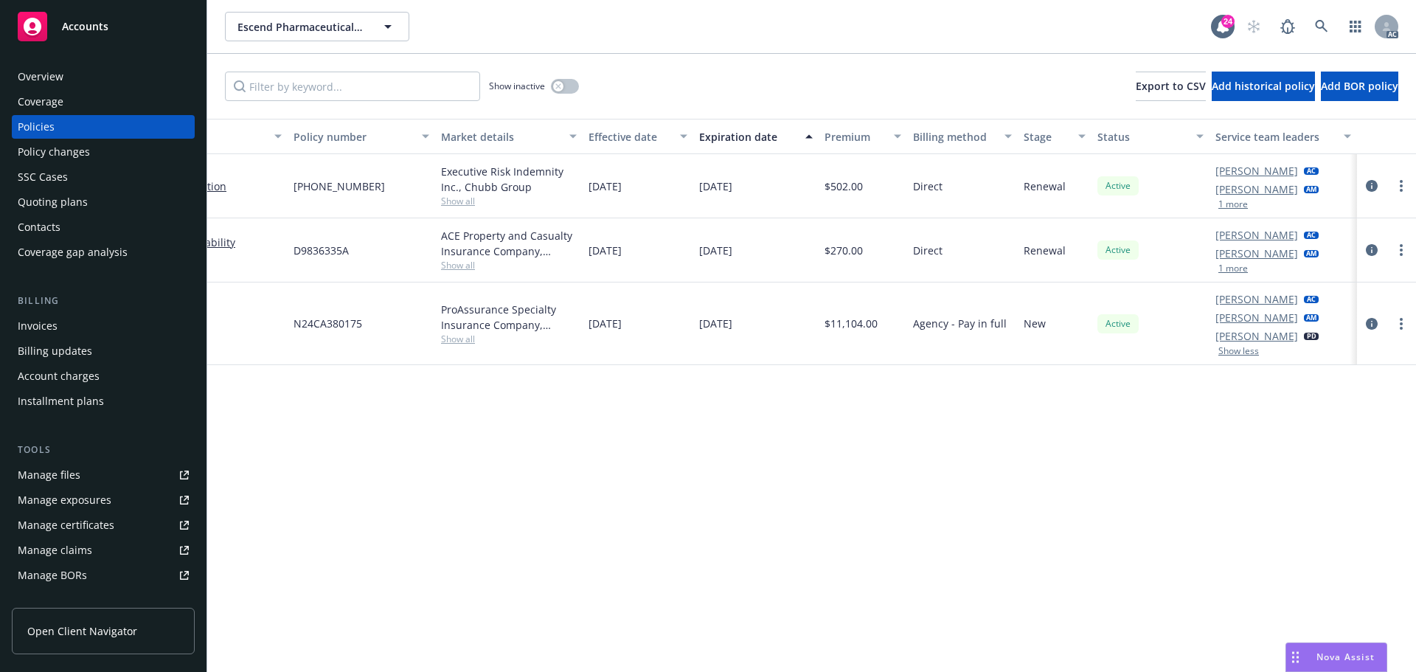
click at [463, 347] on div "ProAssurance Specialty Insurance Company, Medmarc Show all" at bounding box center [509, 323] width 148 height 83
click at [463, 340] on span "Show all" at bounding box center [509, 339] width 136 height 13
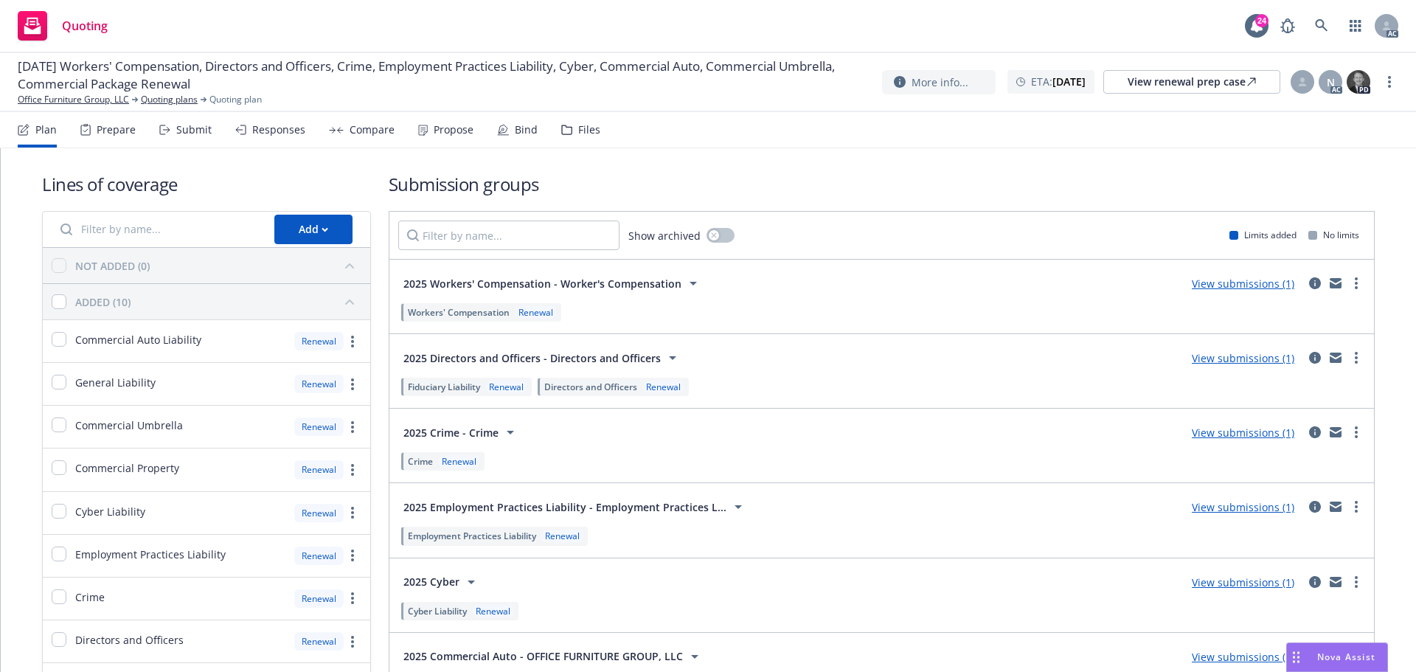
click at [207, 136] on div "Submit" at bounding box center [185, 129] width 52 height 35
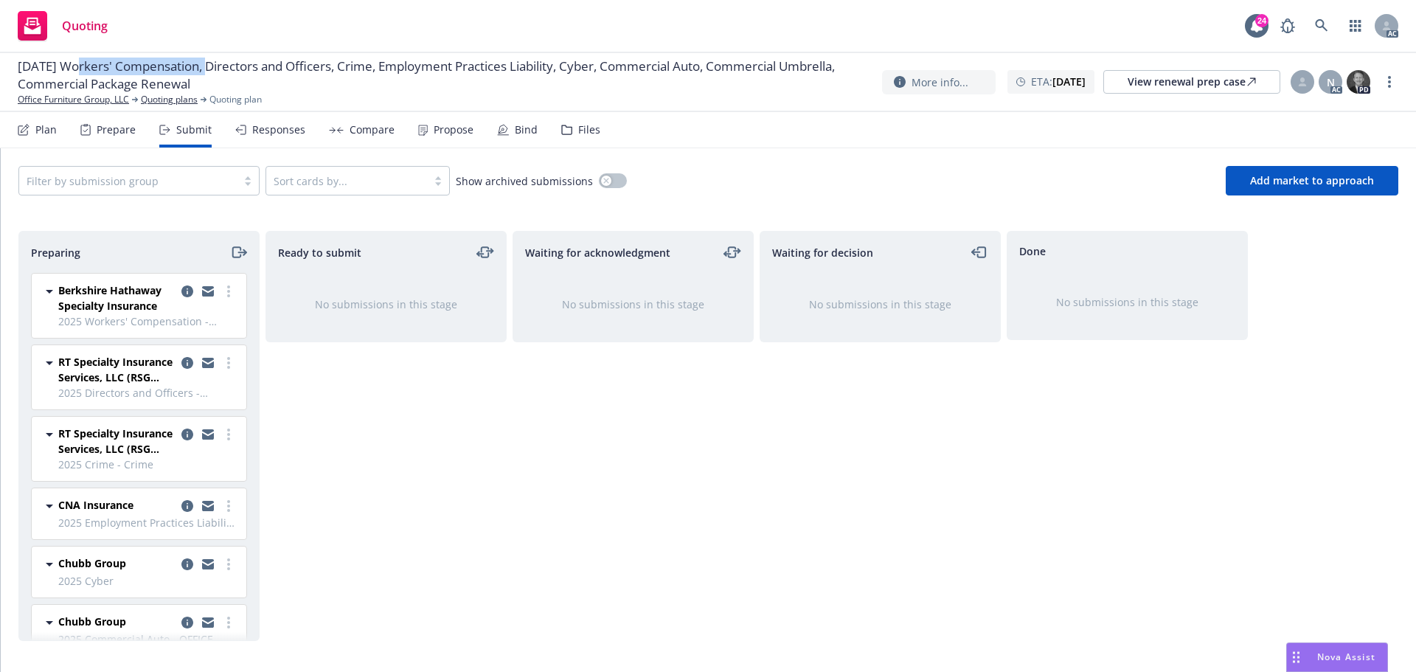
drag, startPoint x: 74, startPoint y: 66, endPoint x: 215, endPoint y: 67, distance: 140.1
click at [215, 67] on span "12/01/25 Workers' Compensation, Directors and Officers, Crime, Employment Pract…" at bounding box center [444, 75] width 853 height 35
copy span "Workers' Compensation"
click at [1385, 85] on link "more" at bounding box center [1390, 82] width 18 height 18
drag, startPoint x: 1321, startPoint y: 114, endPoint x: 1284, endPoint y: 117, distance: 37.0
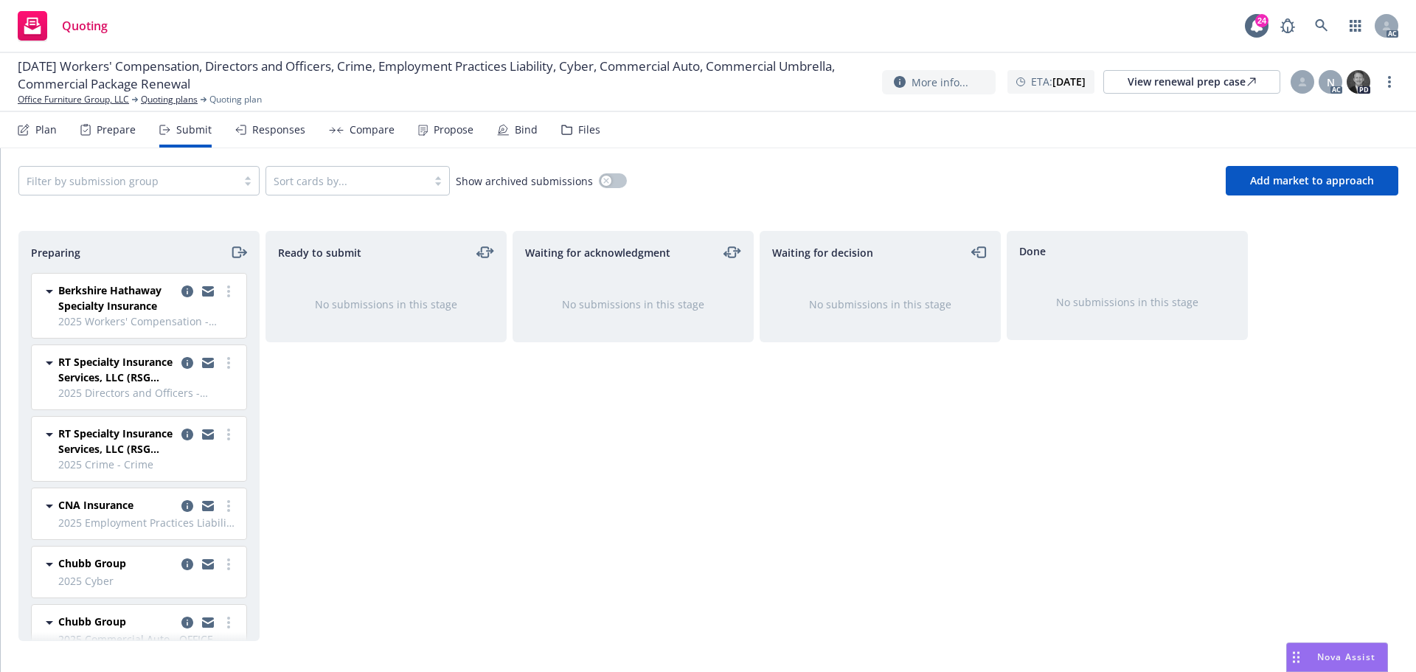
click at [1321, 114] on link "Copy logging email" at bounding box center [1315, 112] width 164 height 30
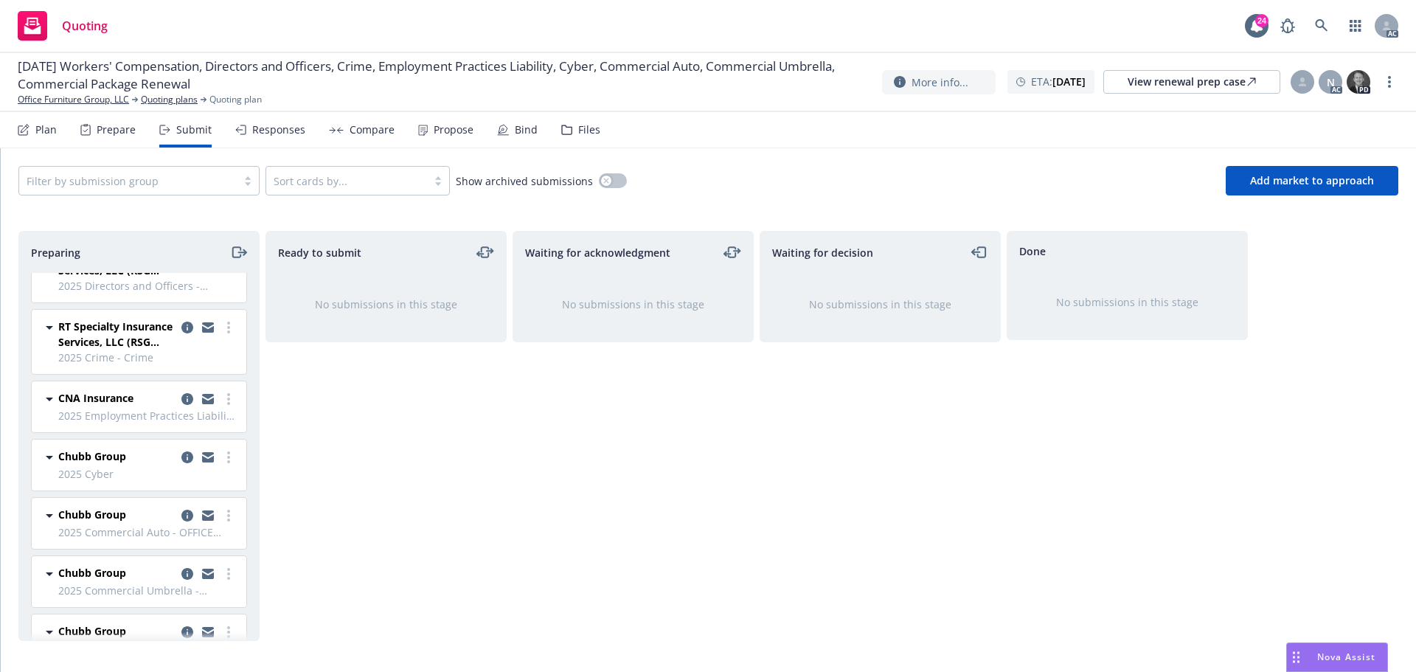
scroll to position [145, 0]
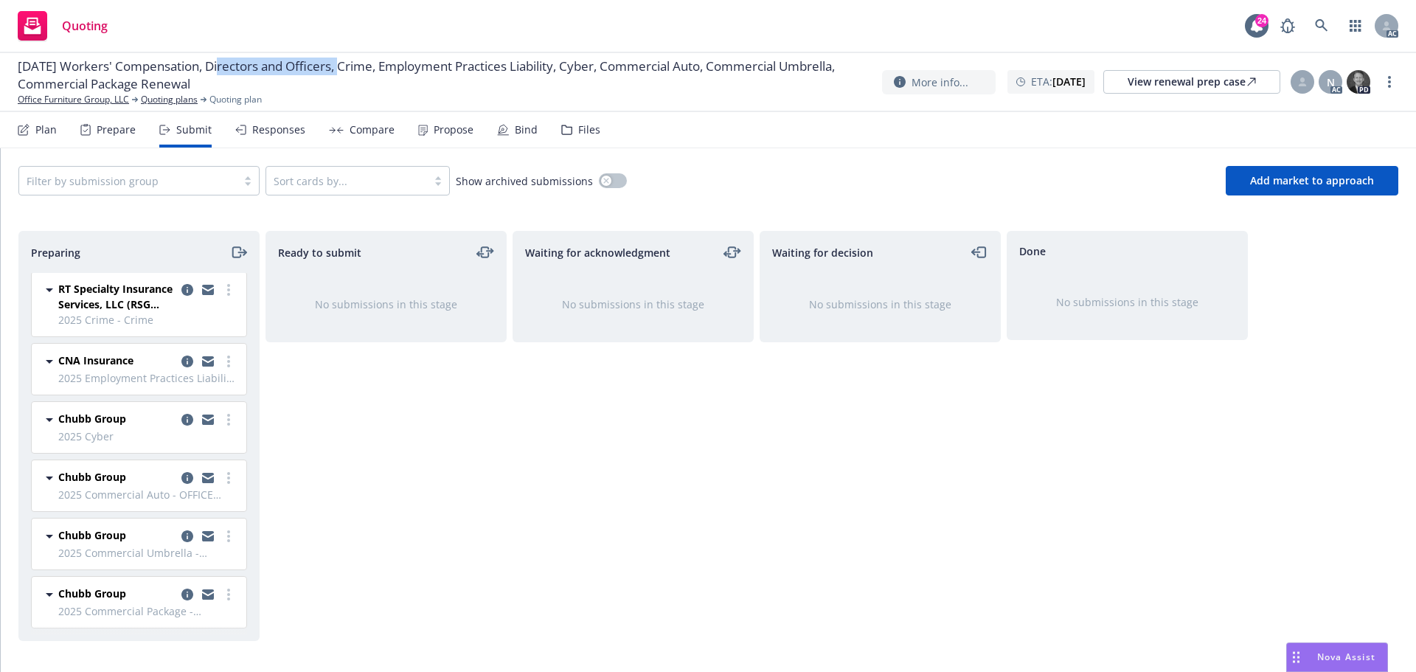
drag, startPoint x: 221, startPoint y: 64, endPoint x: 346, endPoint y: 68, distance: 124.7
click at [346, 68] on span "12/01/25 Workers' Compensation, Directors and Officers, Crime, Employment Pract…" at bounding box center [444, 75] width 853 height 35
click at [1392, 80] on link "more" at bounding box center [1390, 82] width 18 height 18
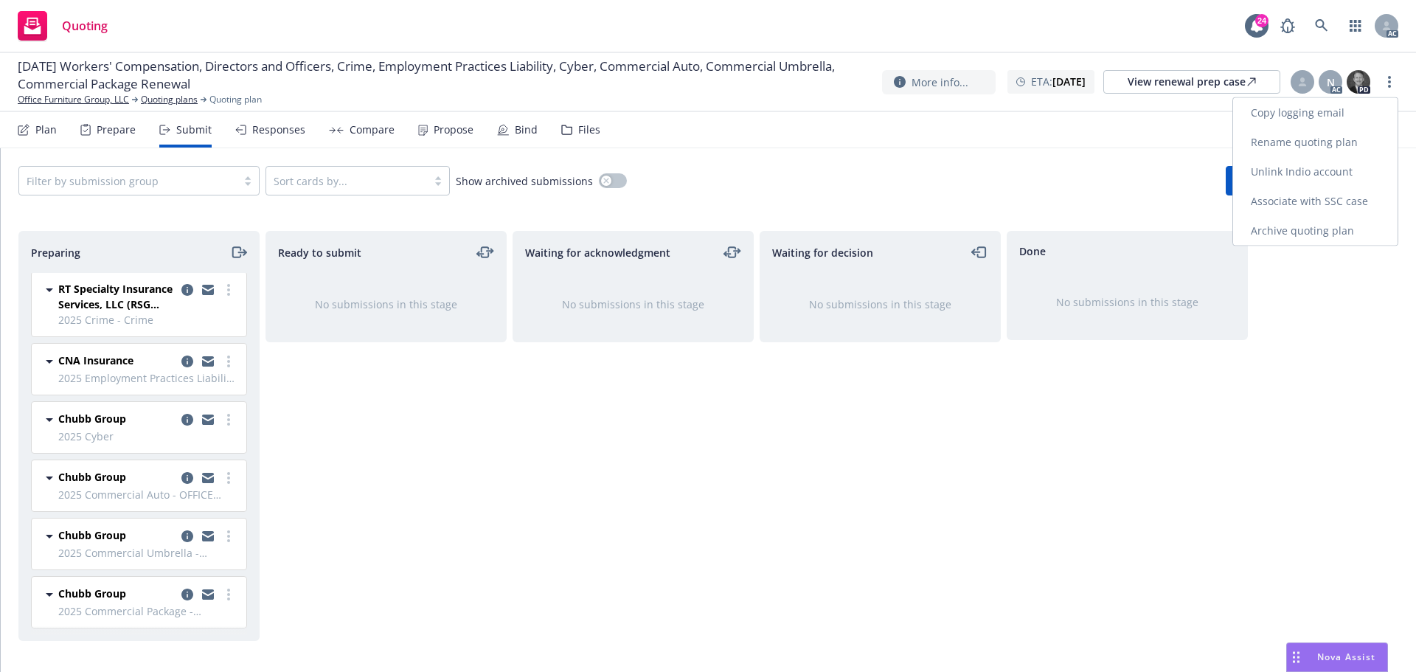
click at [1297, 118] on link "Copy logging email" at bounding box center [1315, 113] width 164 height 30
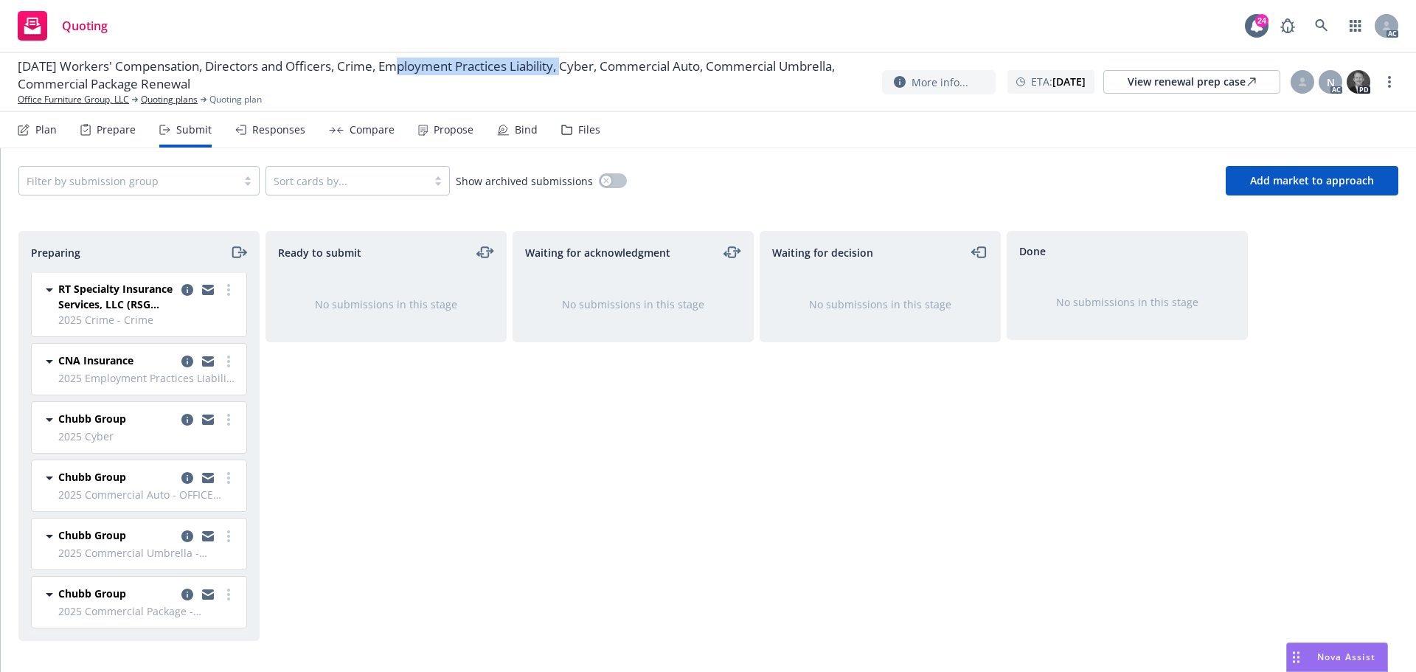
drag, startPoint x: 396, startPoint y: 65, endPoint x: 572, endPoint y: 69, distance: 175.6
click at [572, 69] on span "12/01/25 Workers' Compensation, Directors and Officers, Crime, Employment Pract…" at bounding box center [444, 75] width 853 height 35
copy span "Employment Practices Liability"
click at [1389, 85] on icon "more" at bounding box center [1389, 82] width 3 height 12
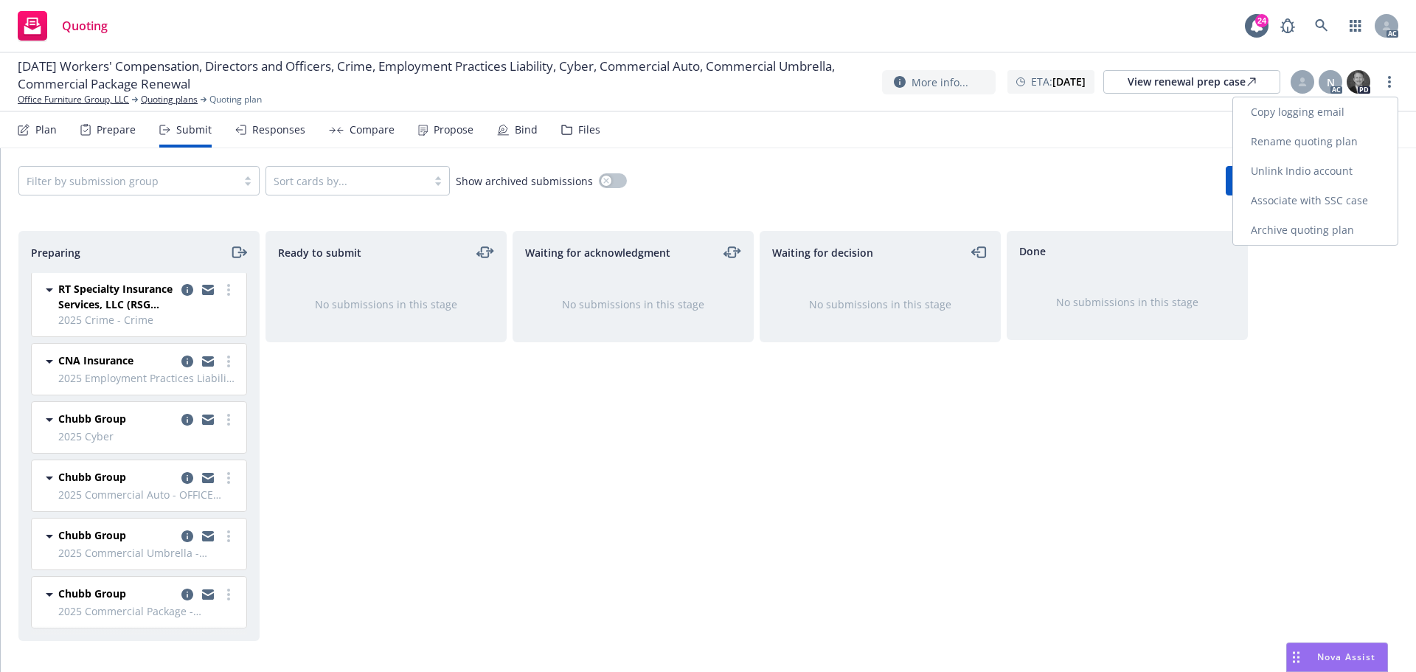
click at [1339, 110] on link "Copy logging email" at bounding box center [1315, 112] width 164 height 30
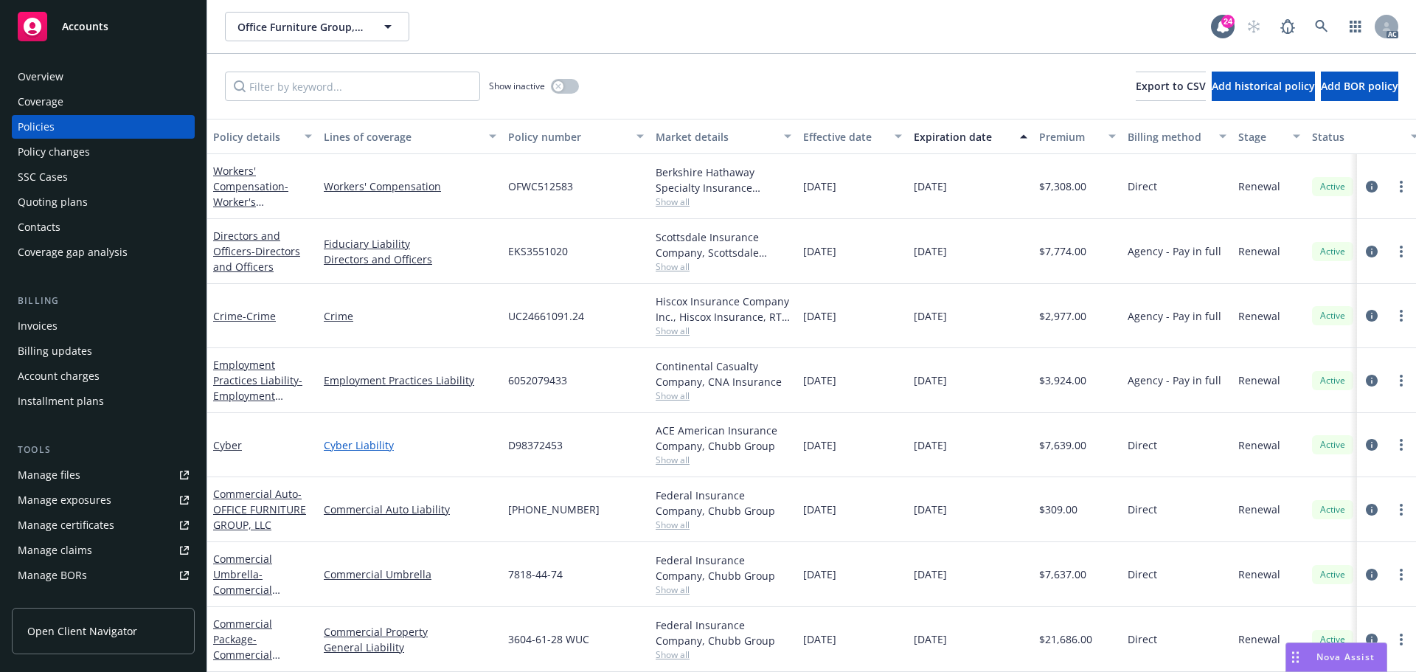
scroll to position [11, 0]
click at [670, 648] on span "Show all" at bounding box center [724, 654] width 136 height 13
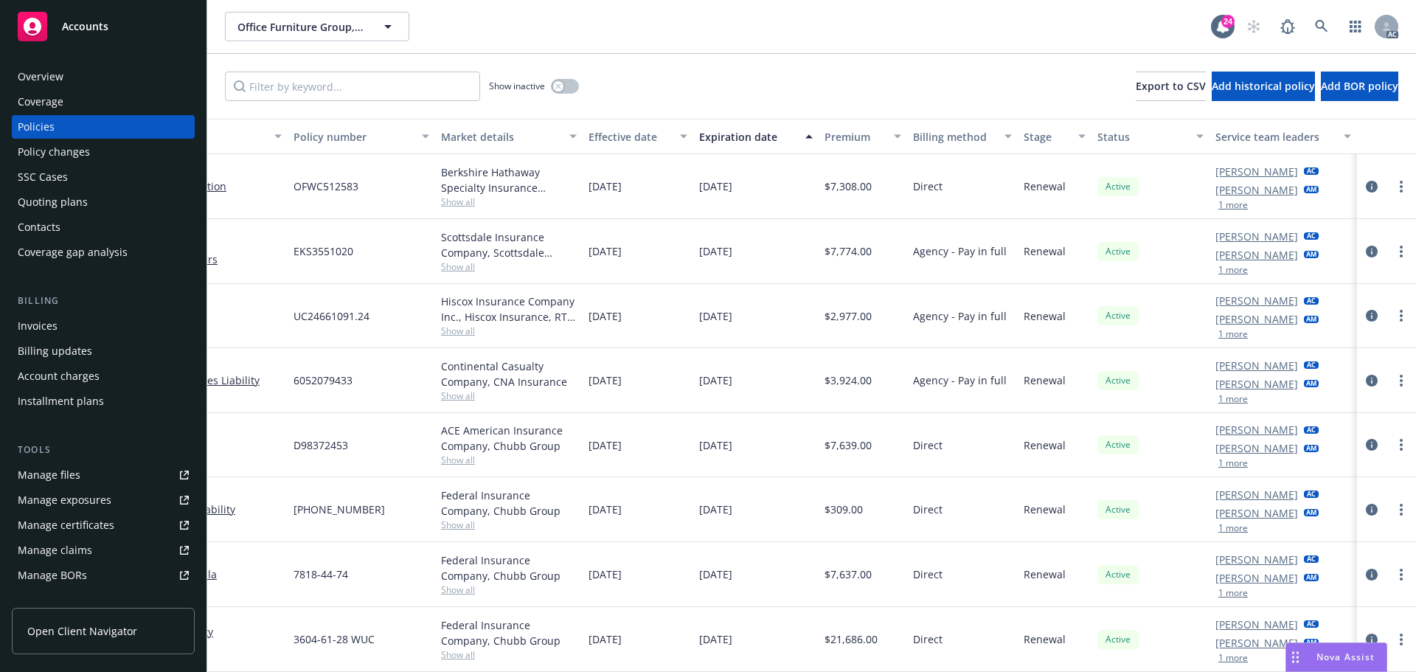
click at [1225, 201] on button "1 more" at bounding box center [1233, 205] width 30 height 9
click at [1221, 471] on div "[PERSON_NAME] AC [PERSON_NAME] AM 1 more" at bounding box center [1284, 445] width 148 height 64
click at [1226, 395] on button "1 more" at bounding box center [1233, 399] width 30 height 9
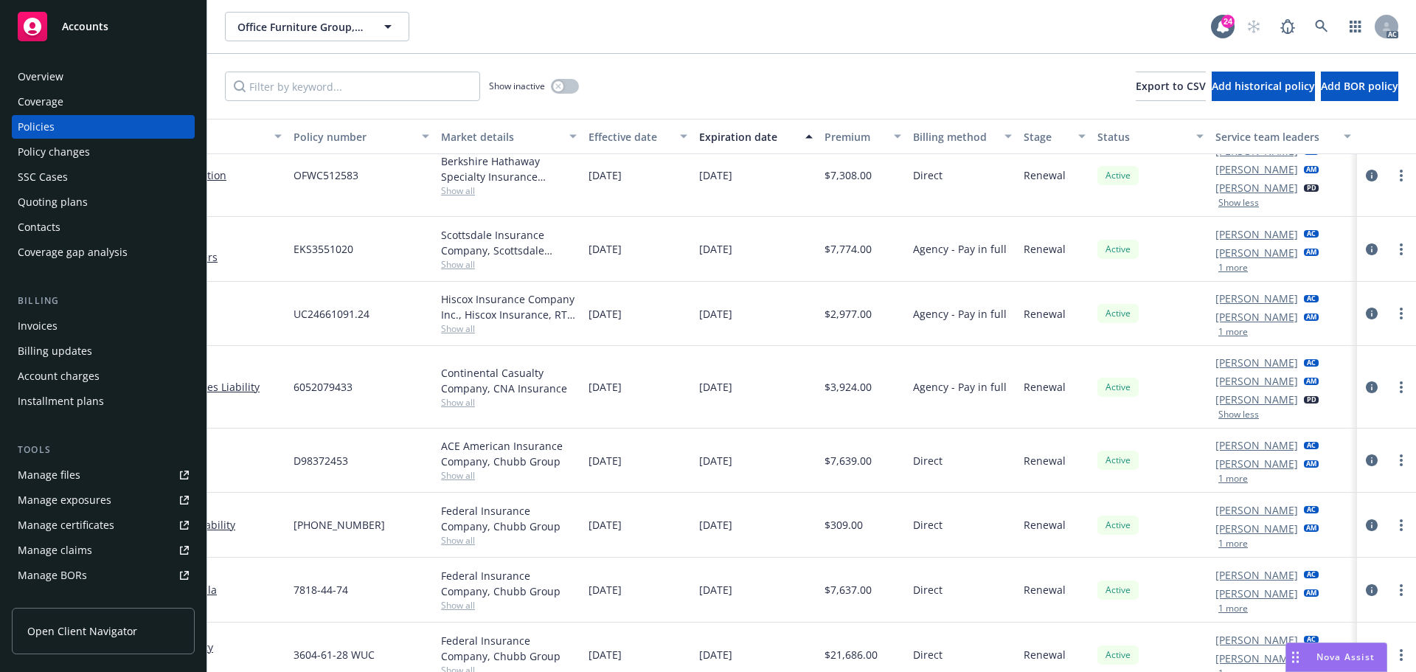
click at [1228, 330] on button "1 more" at bounding box center [1233, 331] width 30 height 9
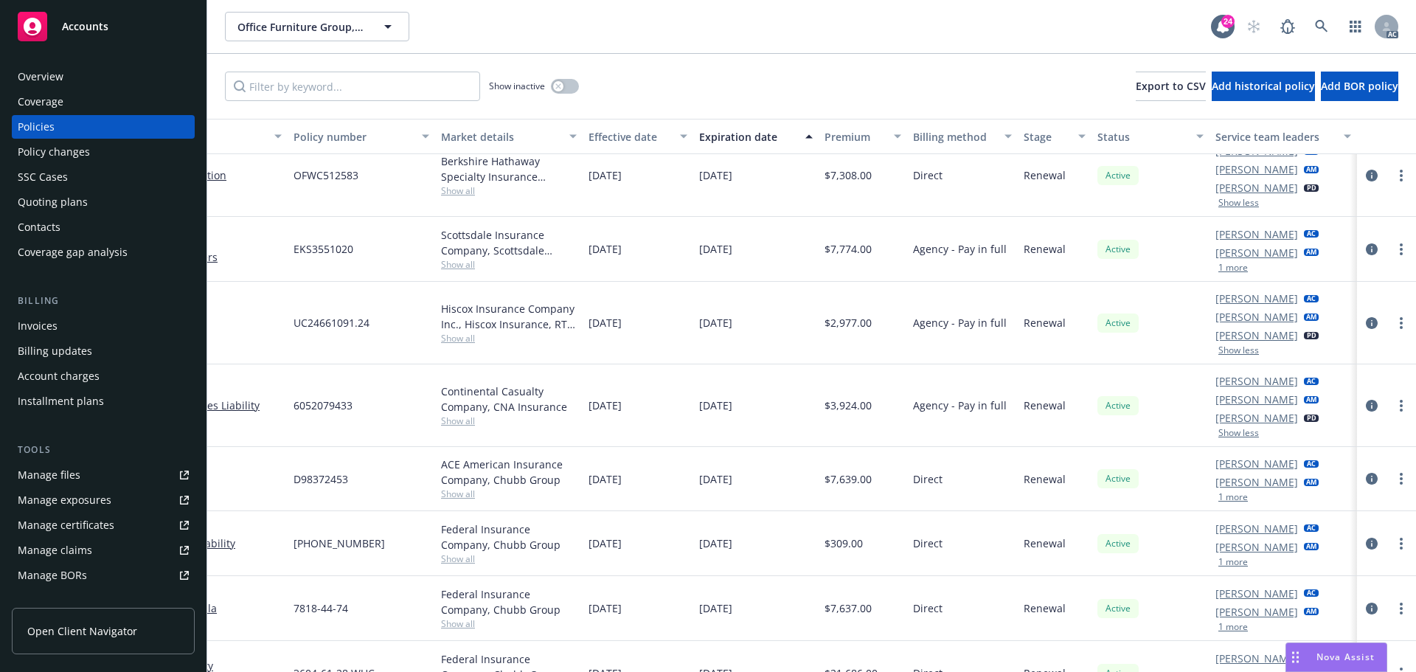
click at [1218, 263] on button "1 more" at bounding box center [1233, 267] width 30 height 9
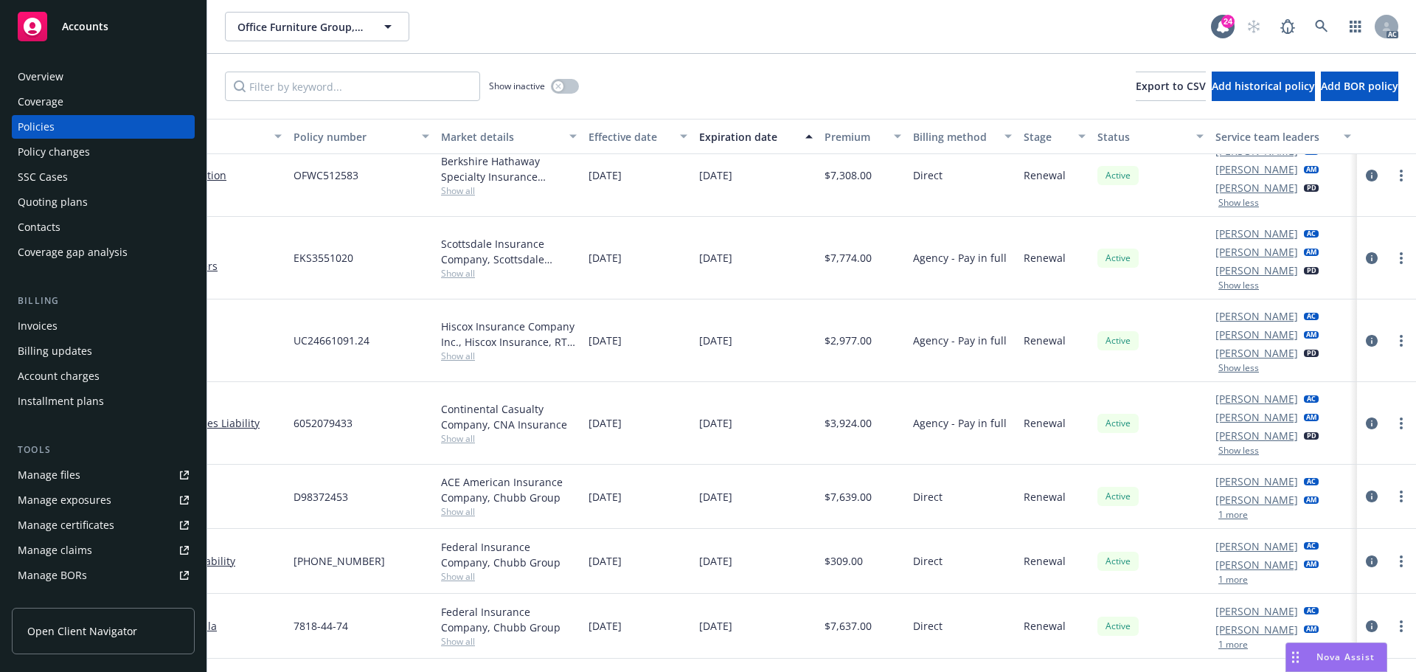
click at [1231, 198] on button "Show less" at bounding box center [1238, 202] width 41 height 9
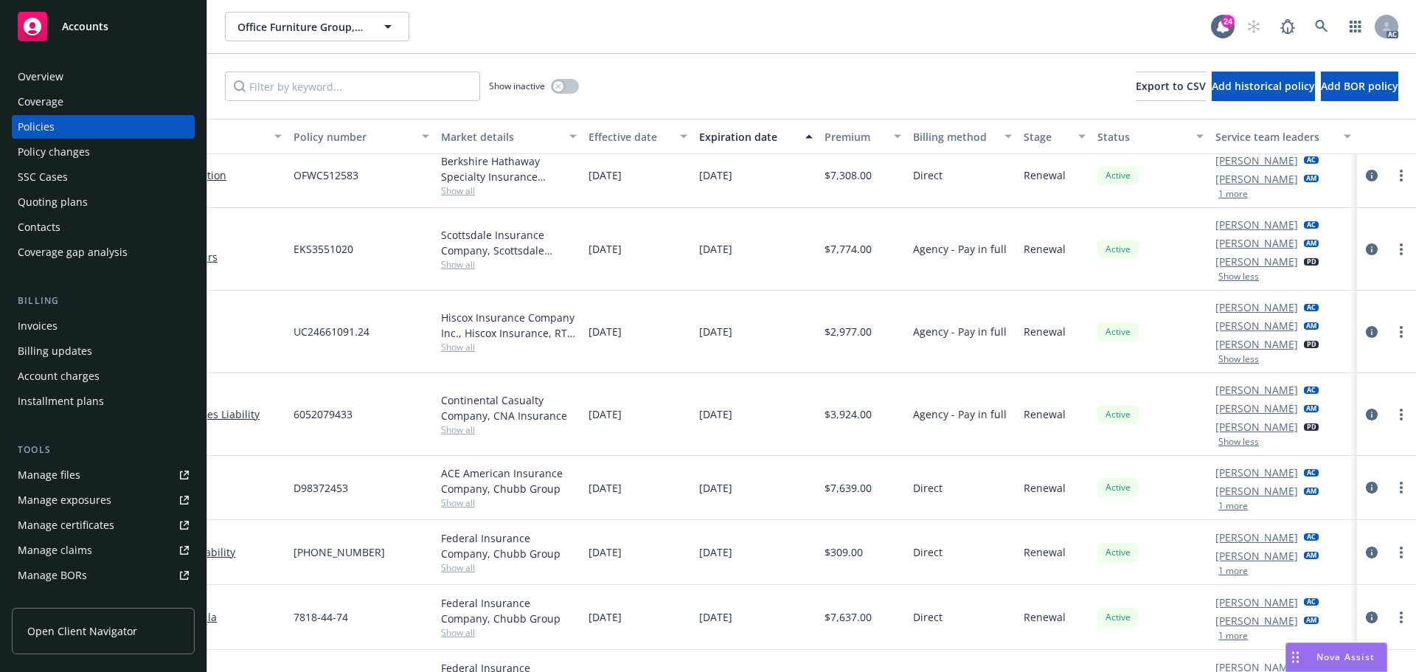
scroll to position [0, 226]
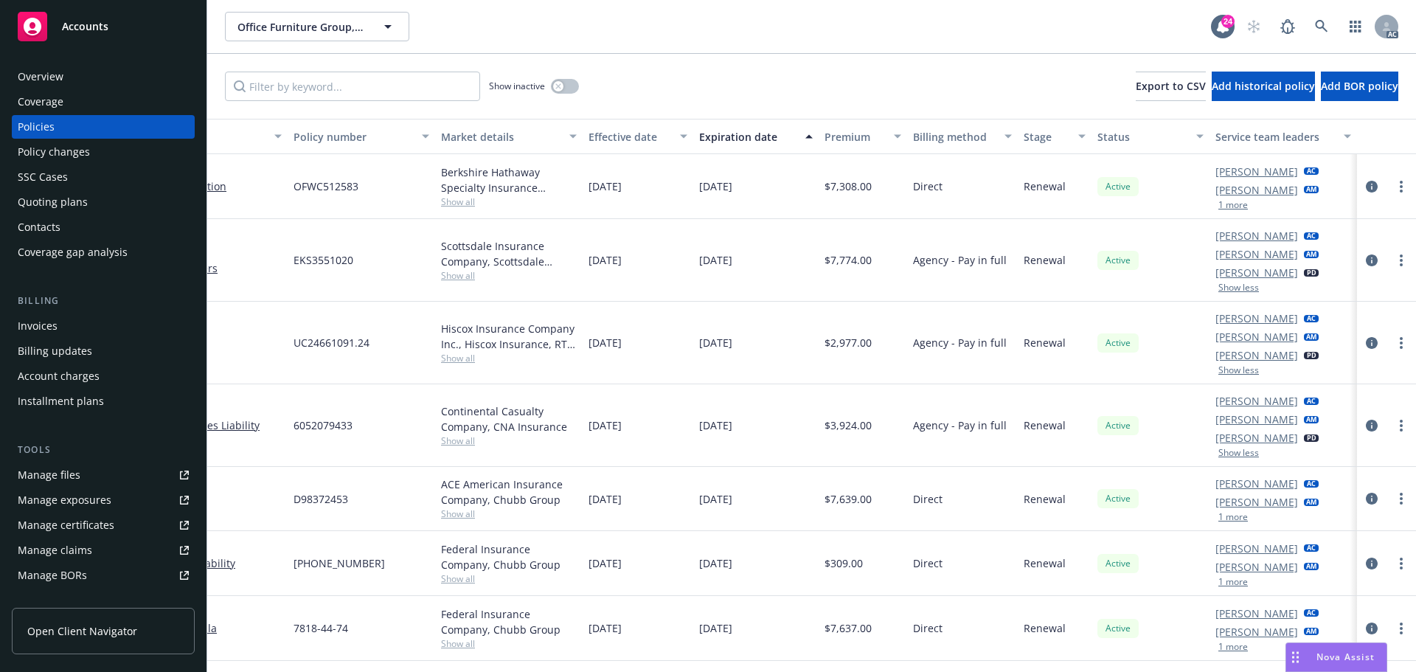
click at [1224, 205] on button "1 more" at bounding box center [1233, 205] width 30 height 9
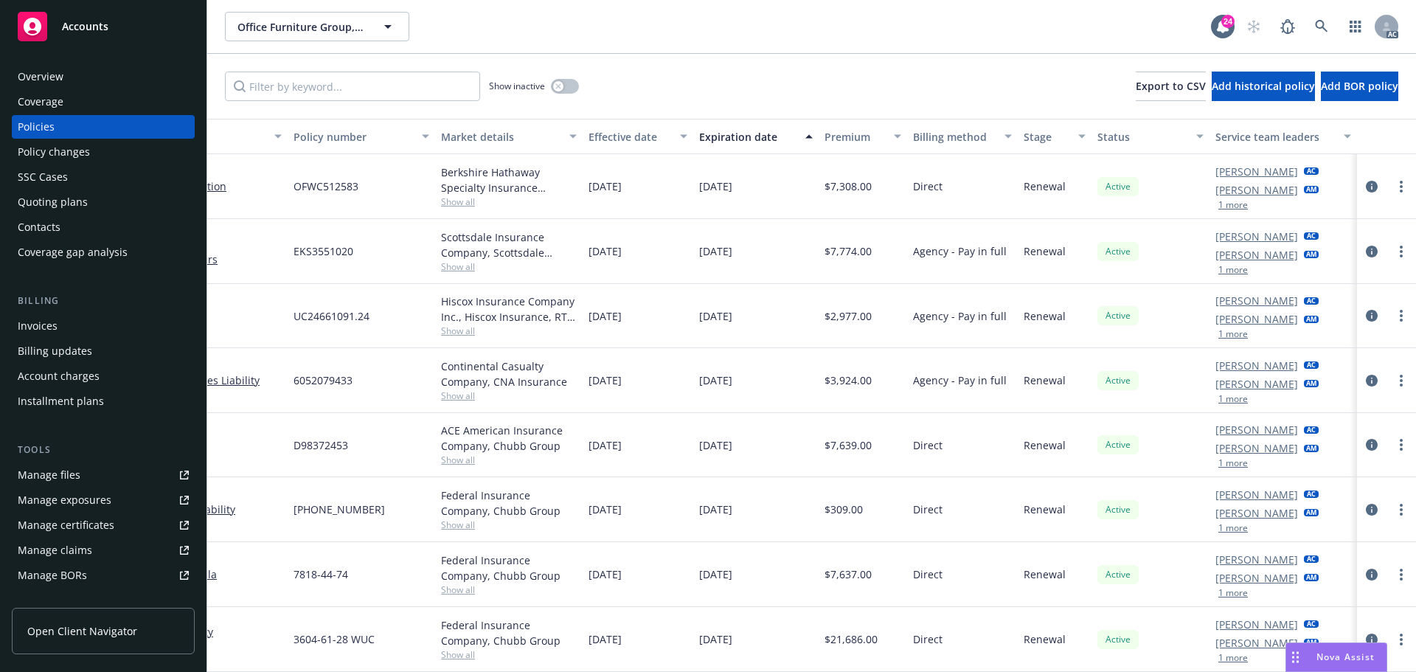
click at [1226, 201] on button "1 more" at bounding box center [1233, 205] width 30 height 9
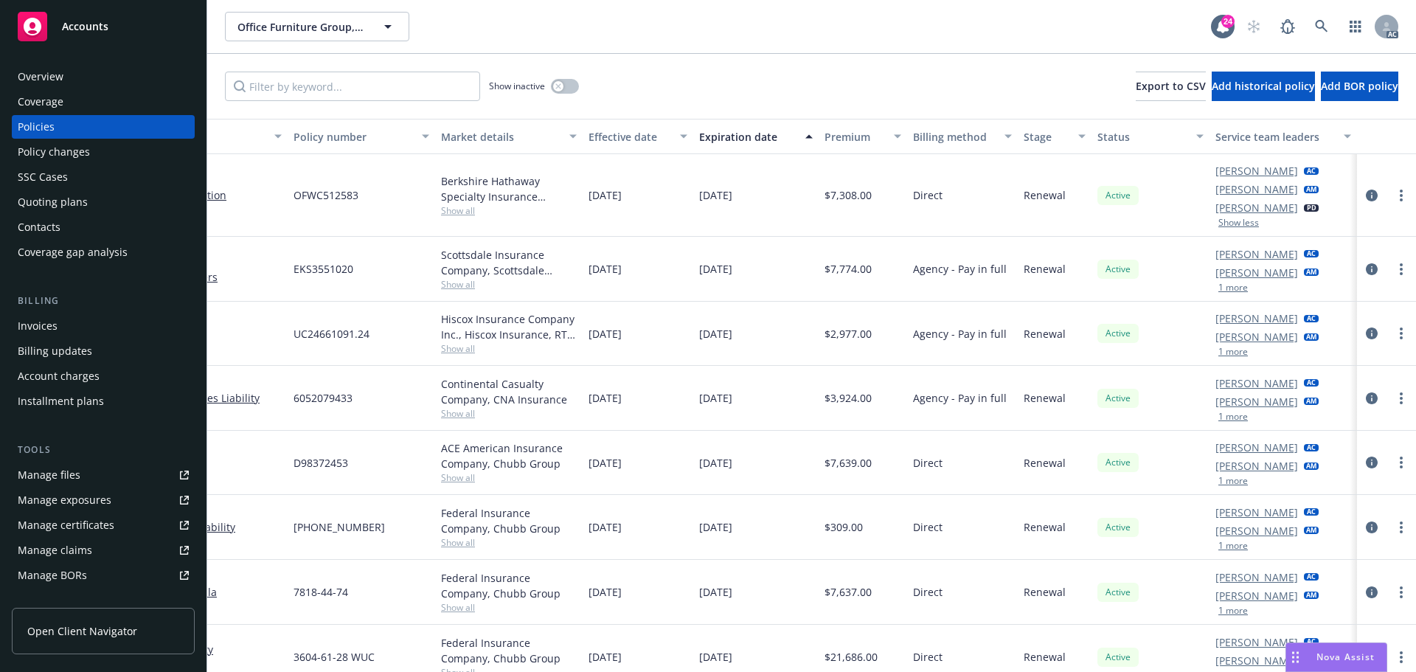
scroll to position [0, 0]
